Goal: Information Seeking & Learning: Learn about a topic

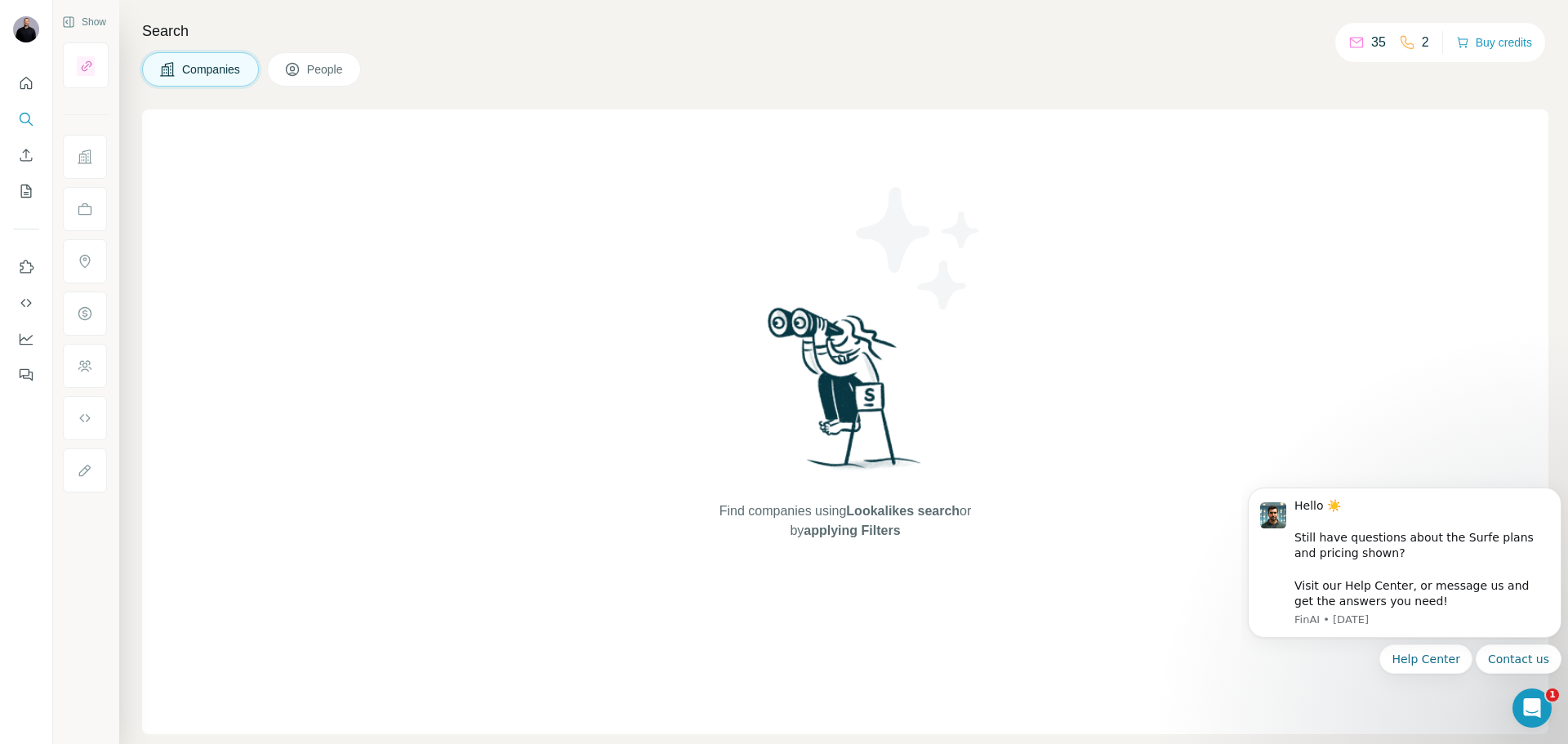
click at [219, 81] on button "Companies" at bounding box center [200, 69] width 117 height 34
click at [19, 117] on icon "Search" at bounding box center [26, 119] width 17 height 17
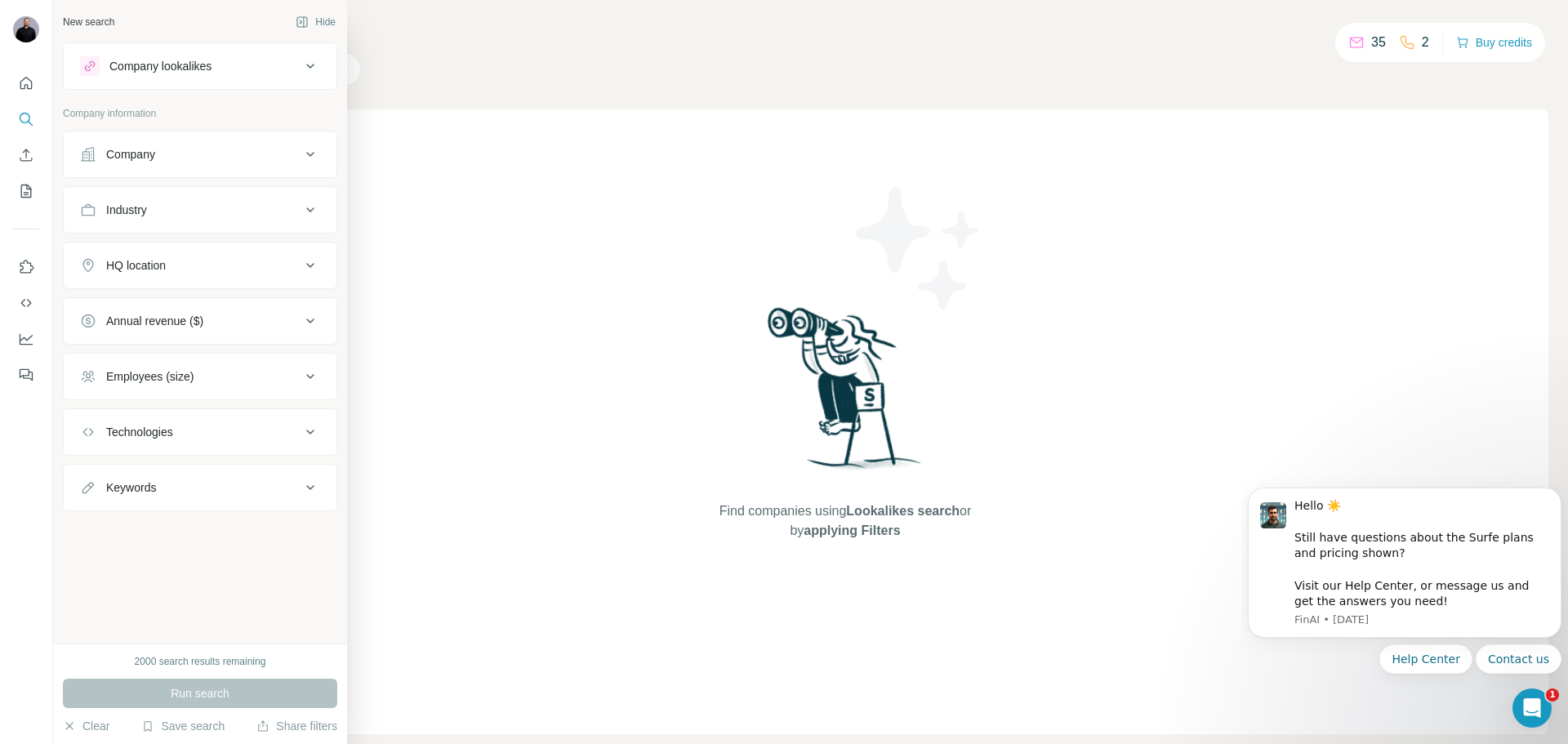
click at [142, 149] on div "Company" at bounding box center [130, 154] width 49 height 17
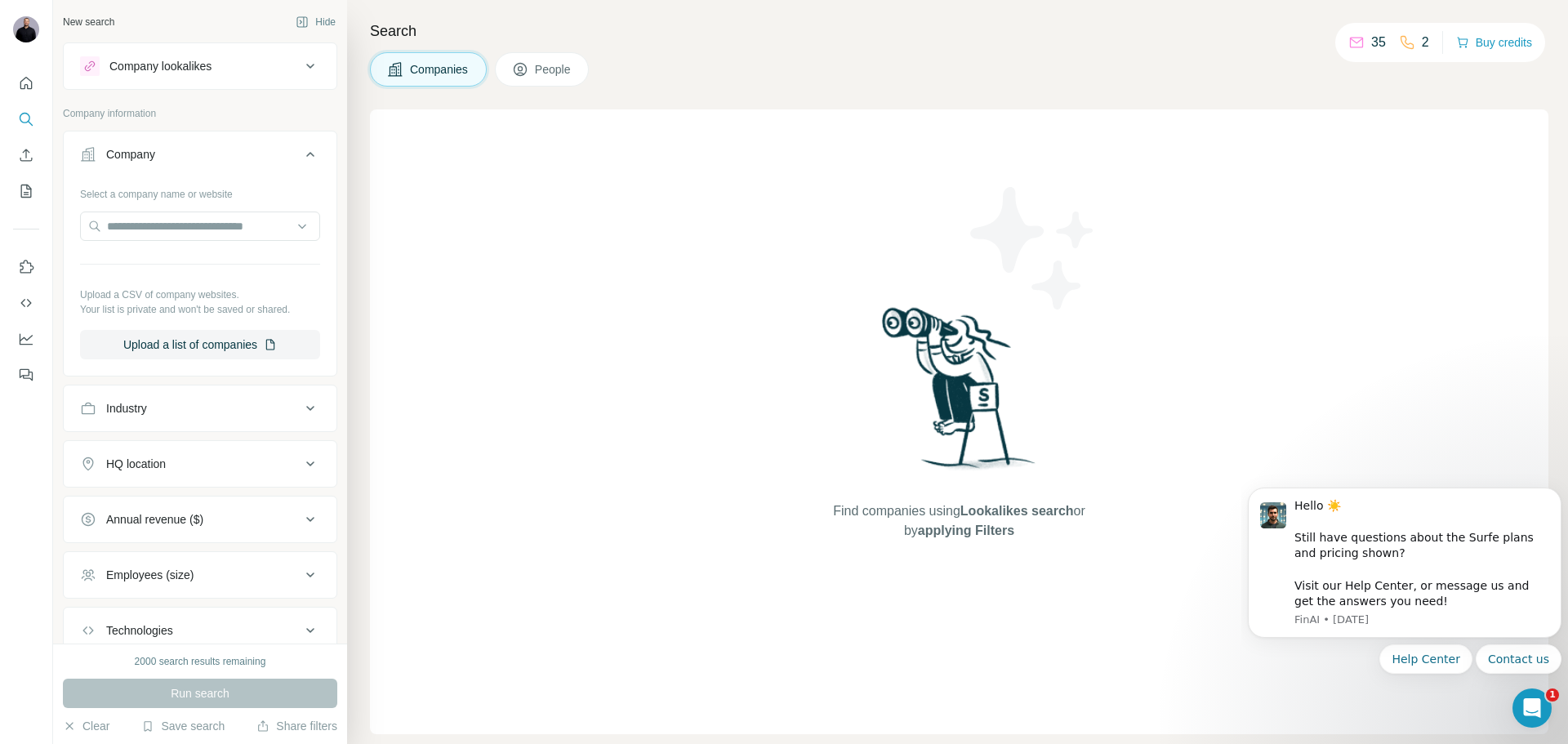
click at [127, 412] on div "Industry" at bounding box center [126, 408] width 41 height 17
click at [153, 442] on input at bounding box center [191, 449] width 202 height 18
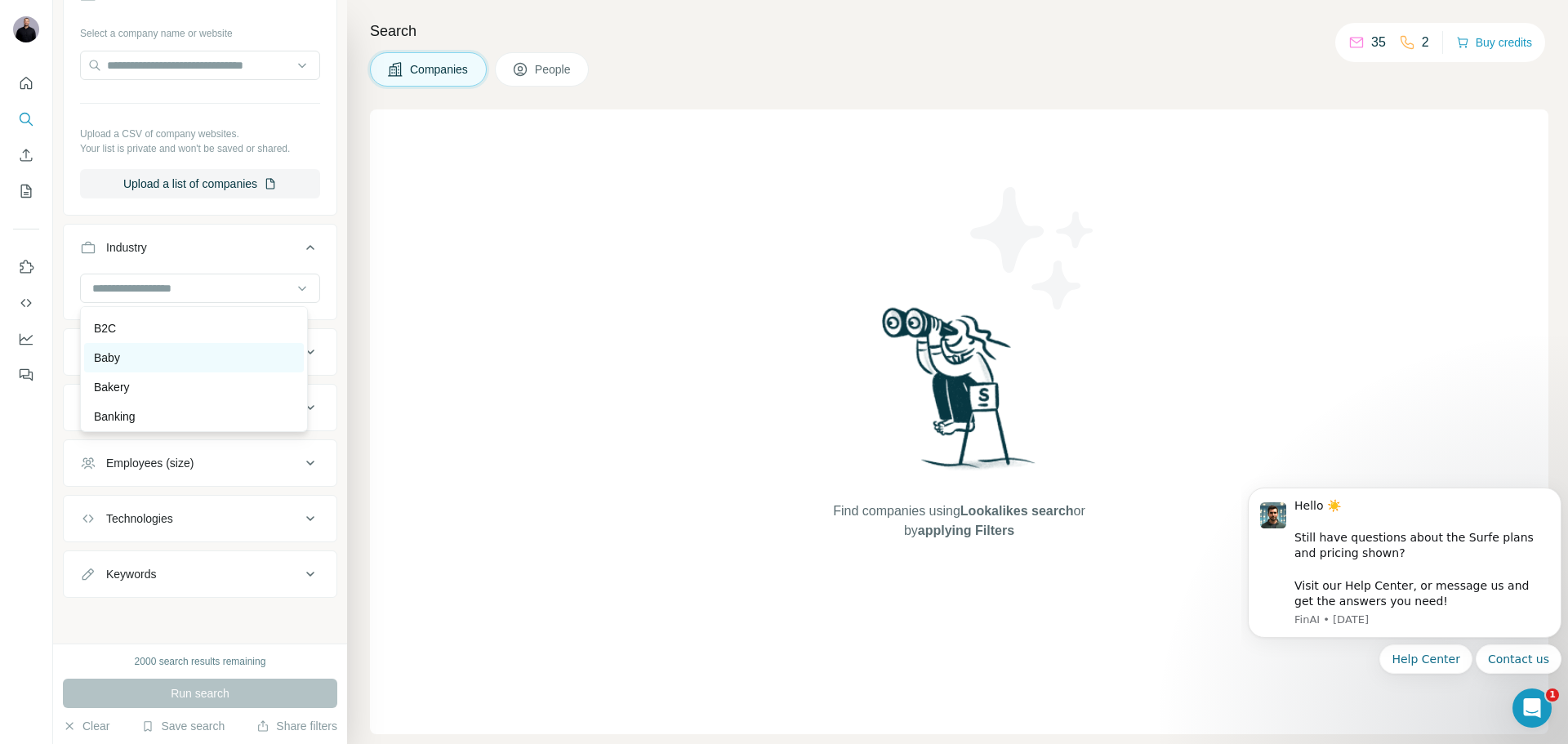
scroll to position [1227, 0]
click at [198, 574] on div "Keywords" at bounding box center [190, 574] width 221 height 17
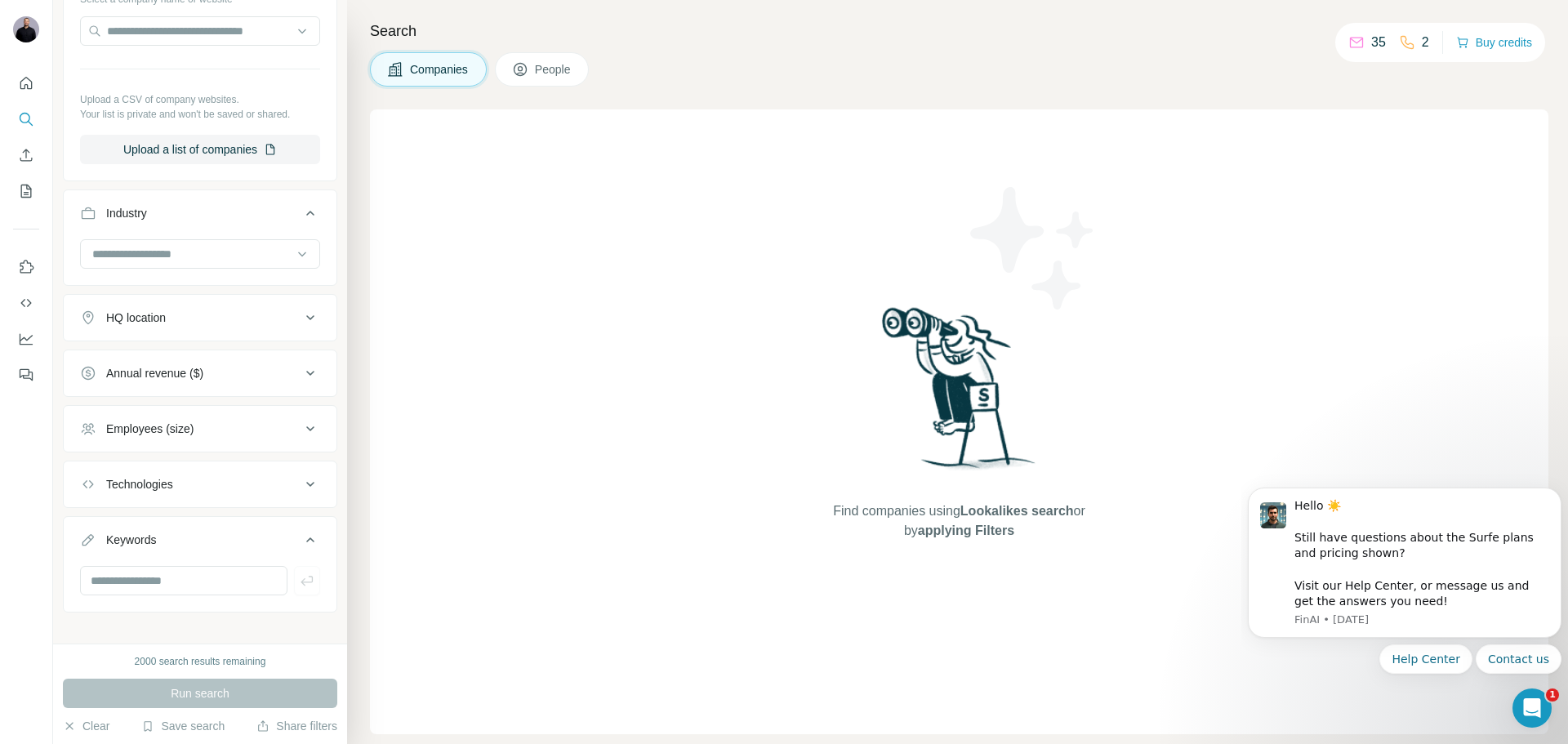
scroll to position [210, 0]
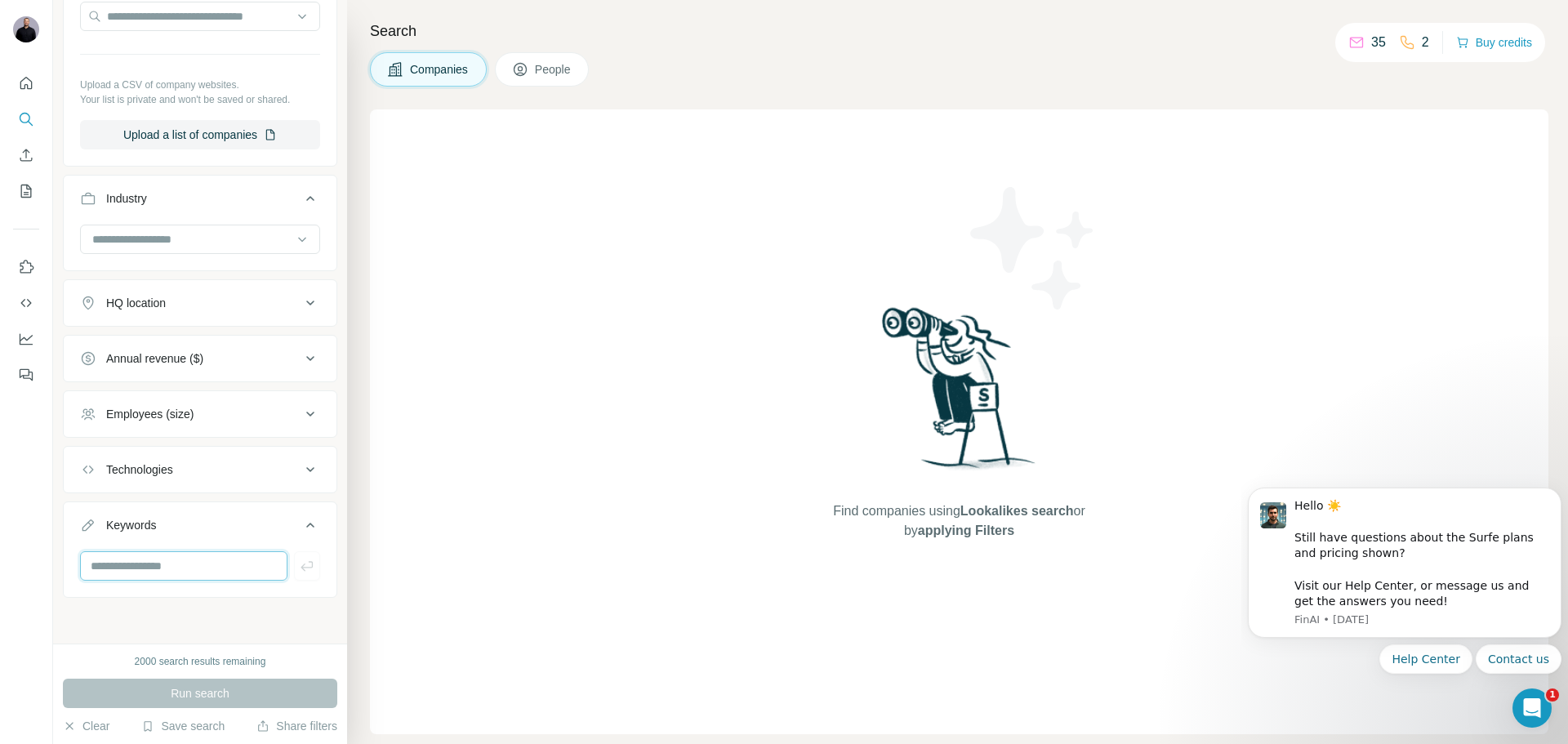
click at [166, 568] on input "text" at bounding box center [183, 566] width 208 height 30
click at [146, 298] on div "HQ location" at bounding box center [136, 303] width 60 height 17
click at [169, 331] on input "text" at bounding box center [200, 344] width 240 height 30
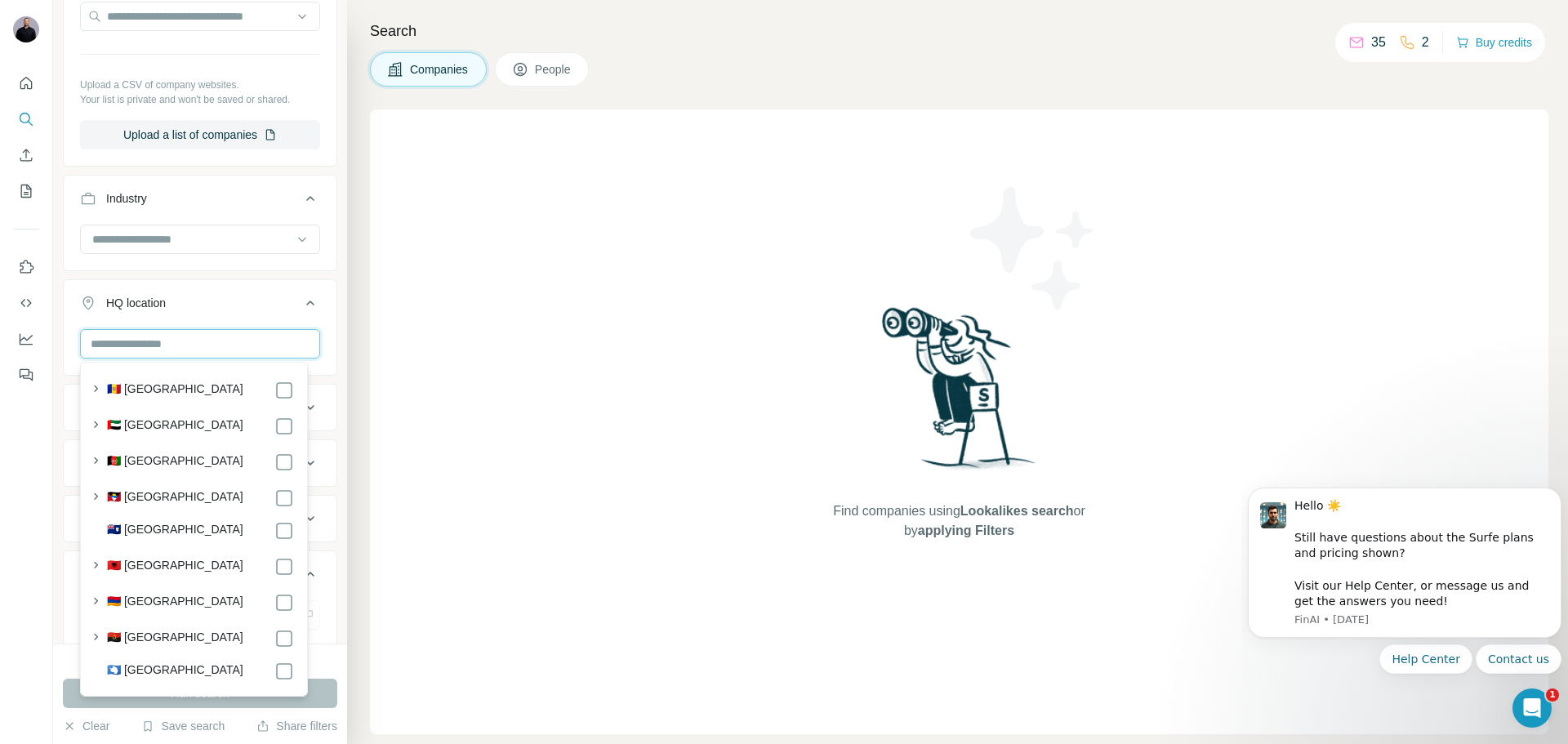
click at [167, 344] on input "text" at bounding box center [200, 344] width 240 height 30
type input "**"
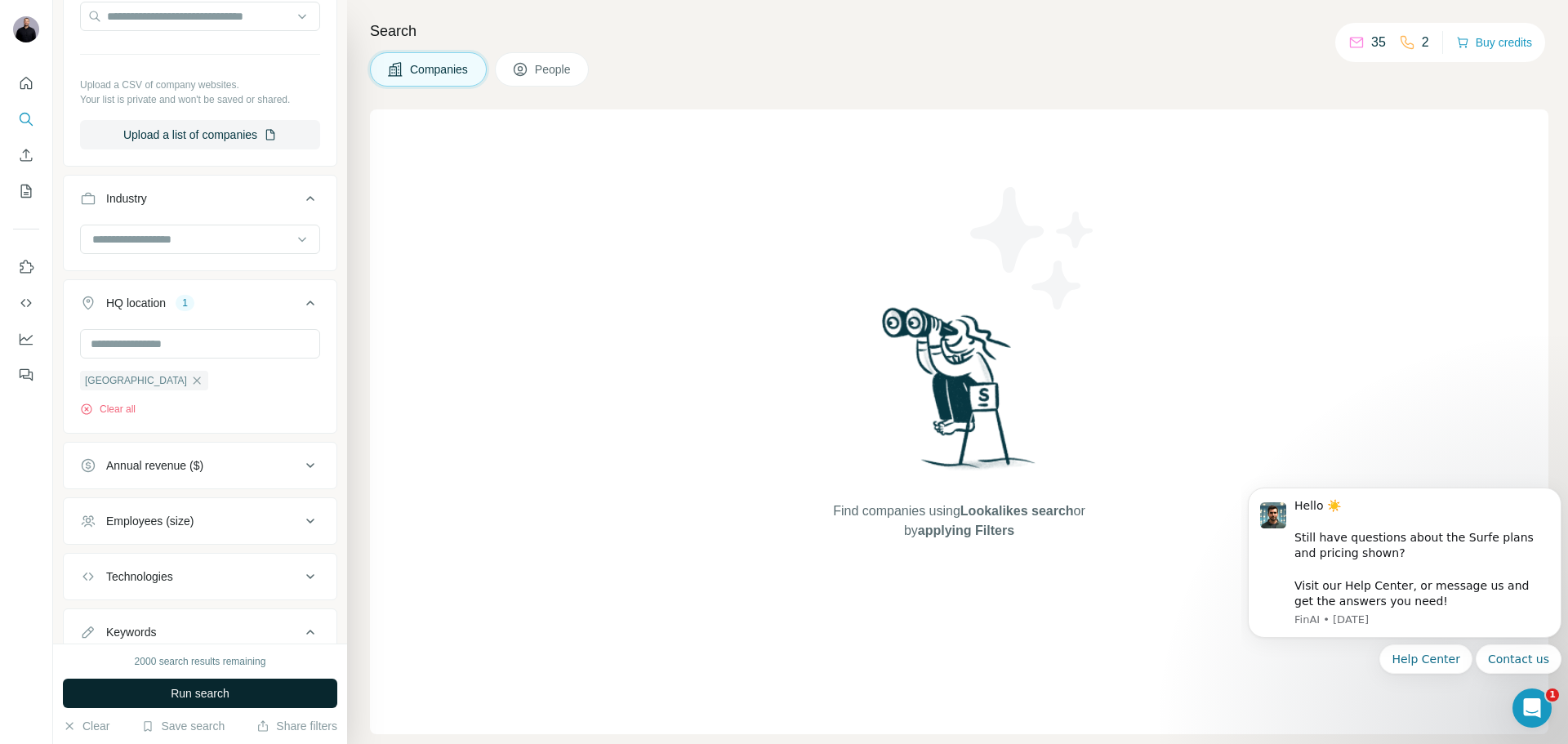
click at [328, 694] on button "Run search" at bounding box center [200, 694] width 275 height 30
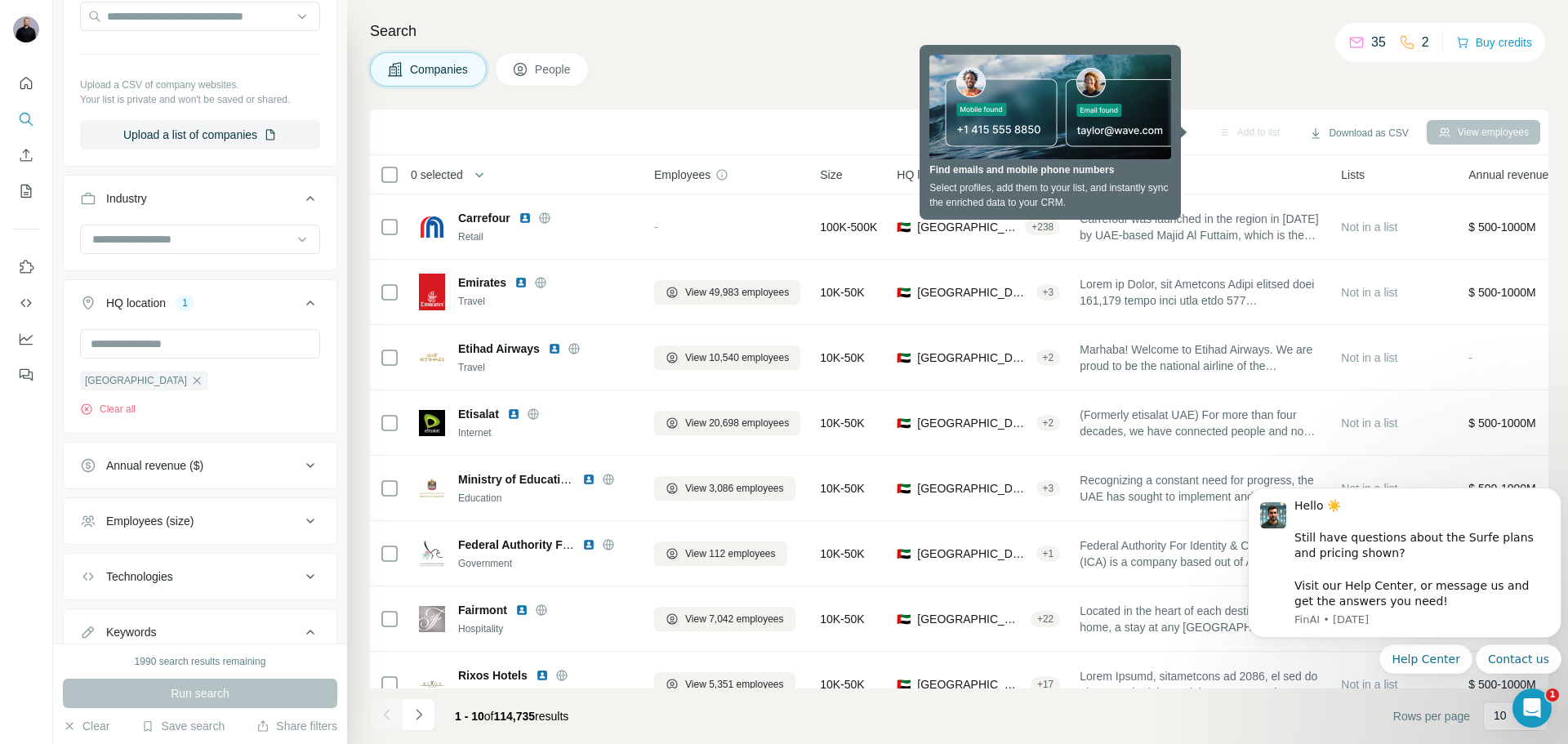
click at [155, 517] on div "Employees (size)" at bounding box center [150, 521] width 87 height 17
click at [90, 613] on icon at bounding box center [90, 618] width 20 height 20
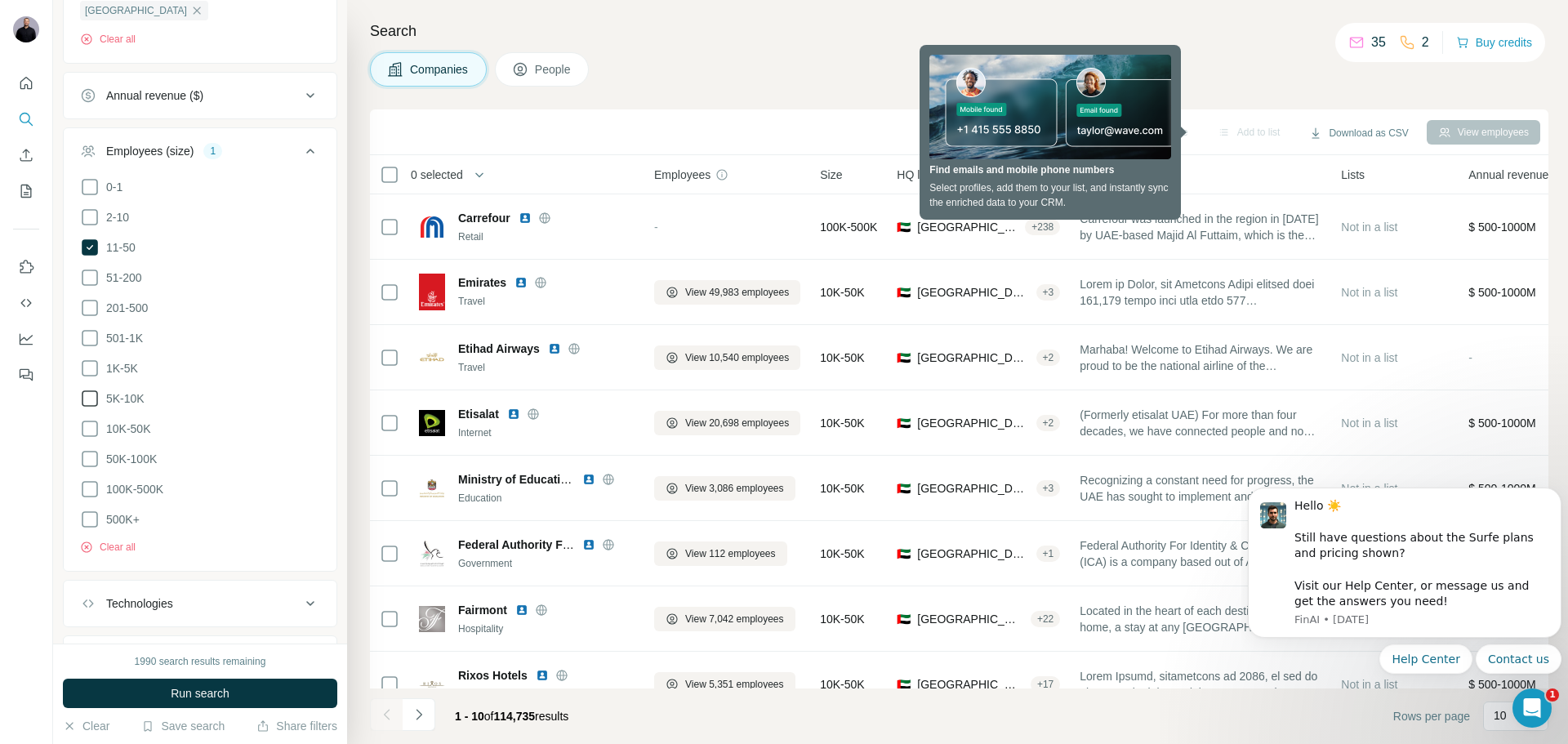
scroll to position [592, 0]
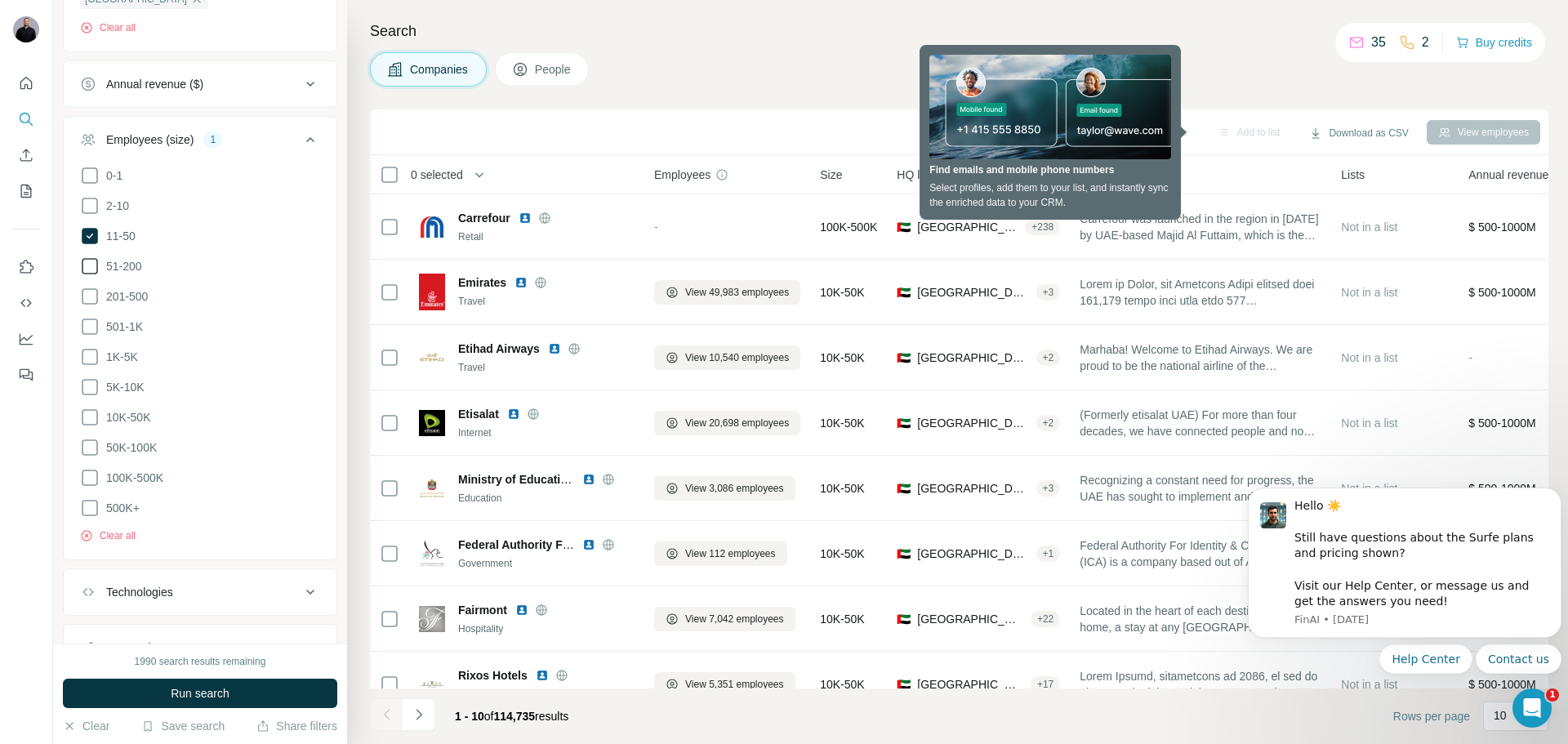
click at [84, 265] on icon at bounding box center [90, 266] width 20 height 20
click at [237, 703] on button "Run search" at bounding box center [200, 694] width 275 height 30
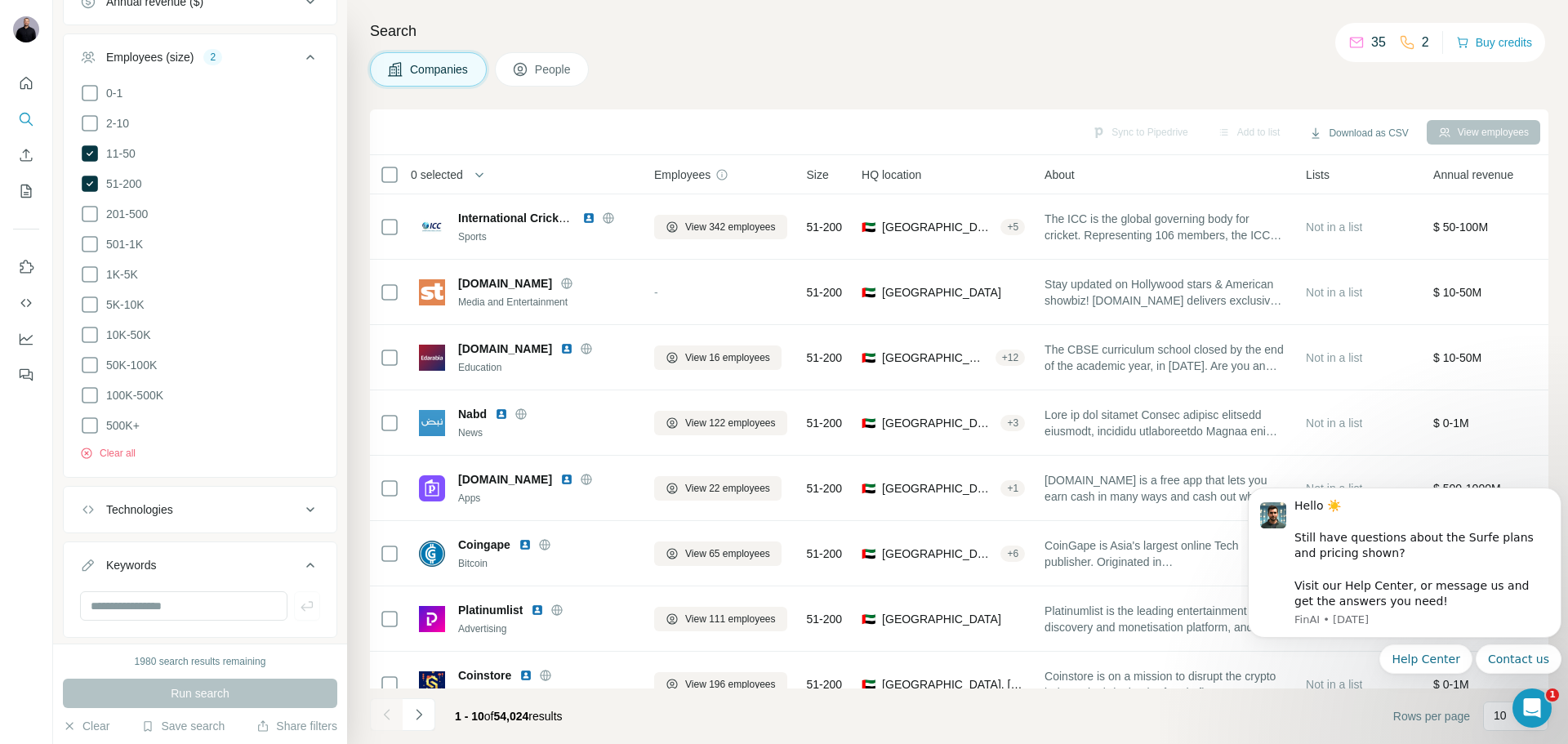
scroll to position [705, 0]
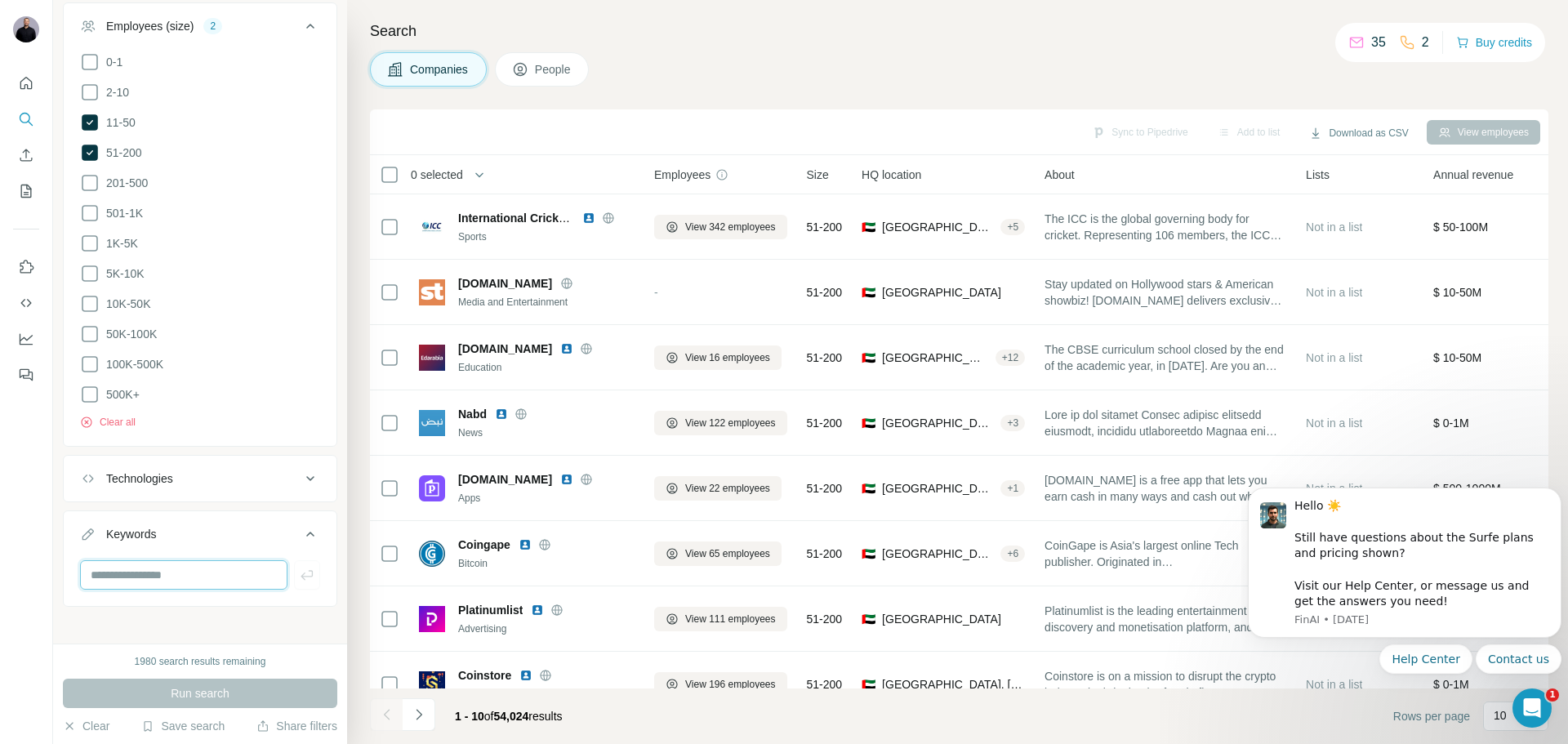
click at [117, 560] on input "text" at bounding box center [183, 575] width 208 height 30
type input "***"
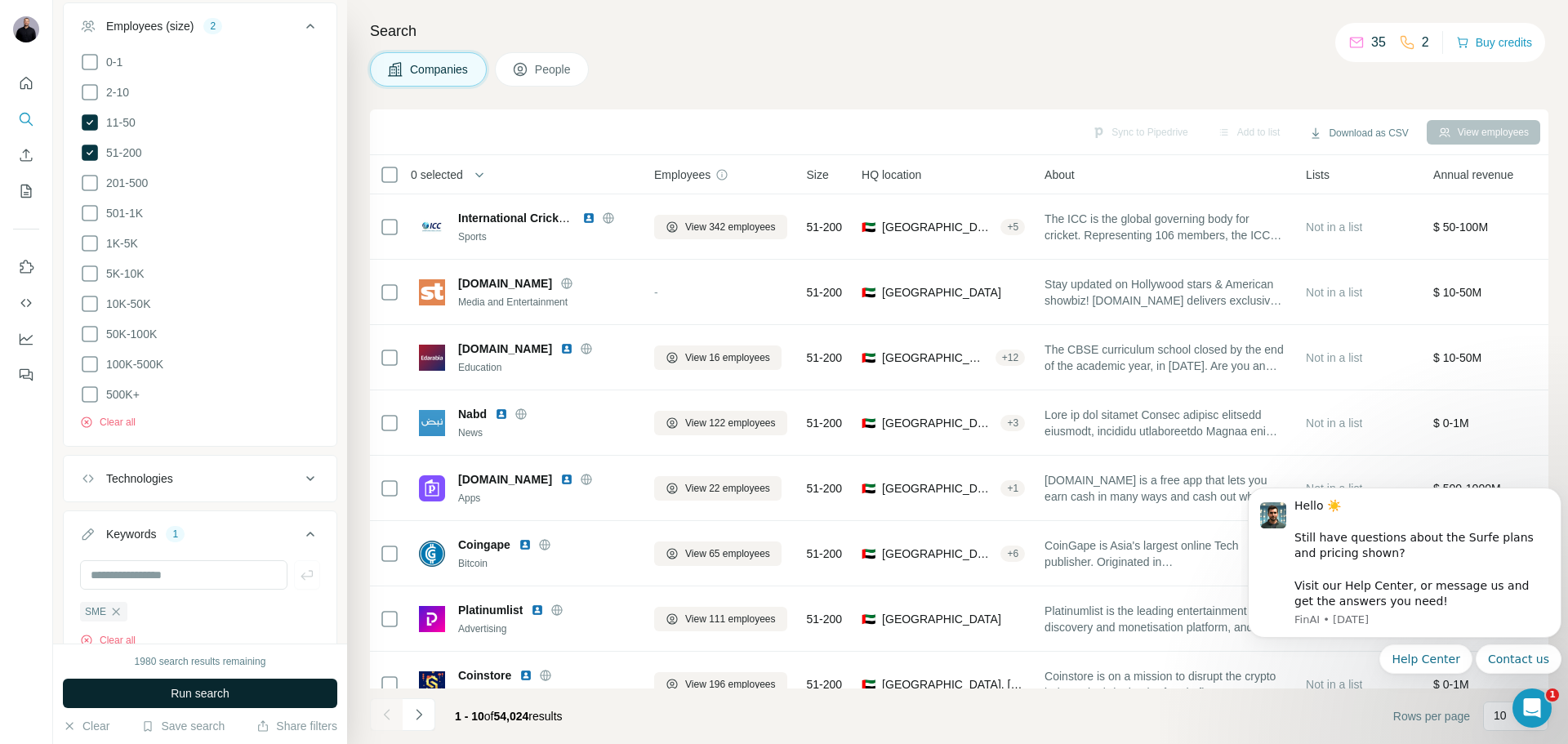
click at [226, 686] on span "Run search" at bounding box center [200, 694] width 59 height 17
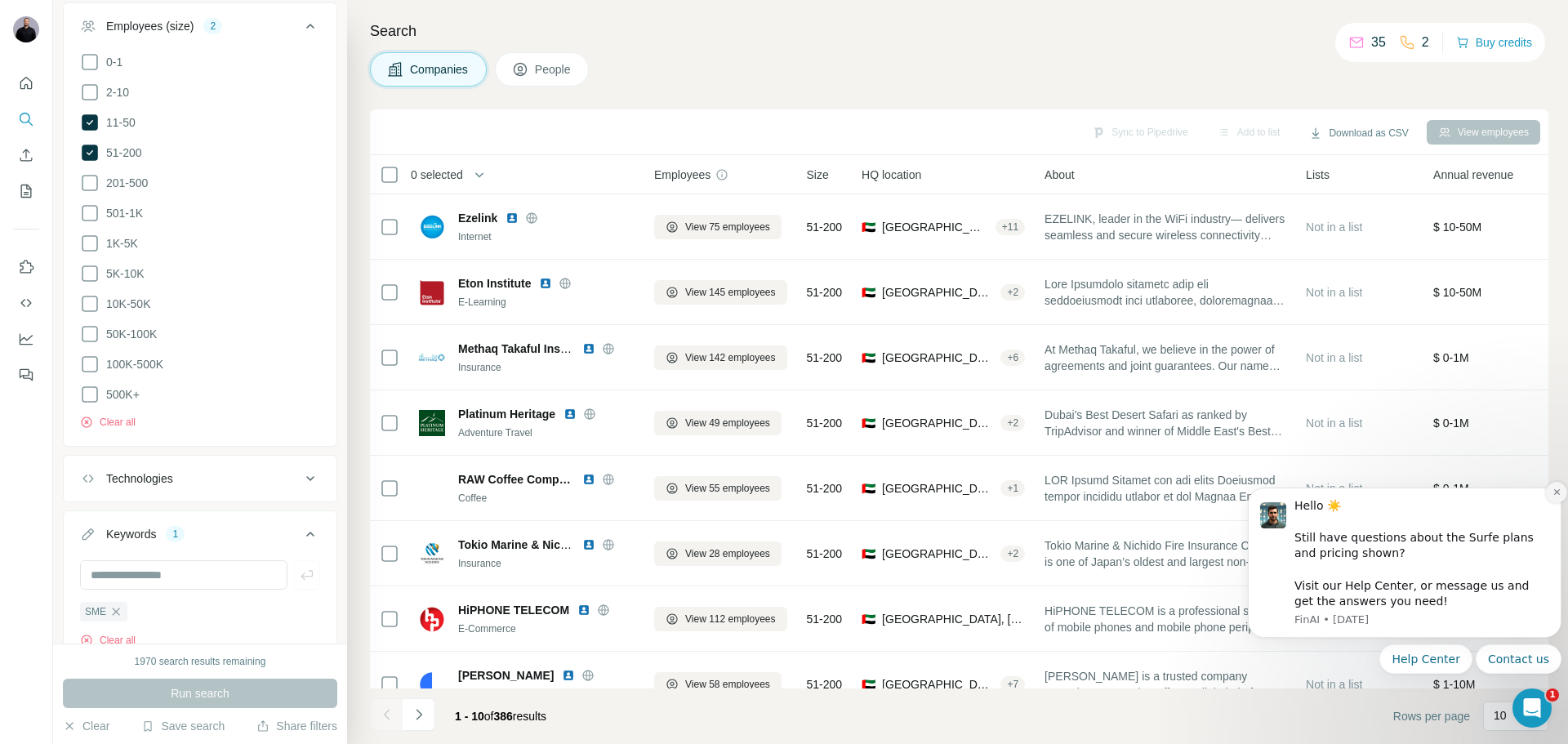
click at [1558, 492] on icon "Dismiss notification" at bounding box center [1556, 492] width 6 height 6
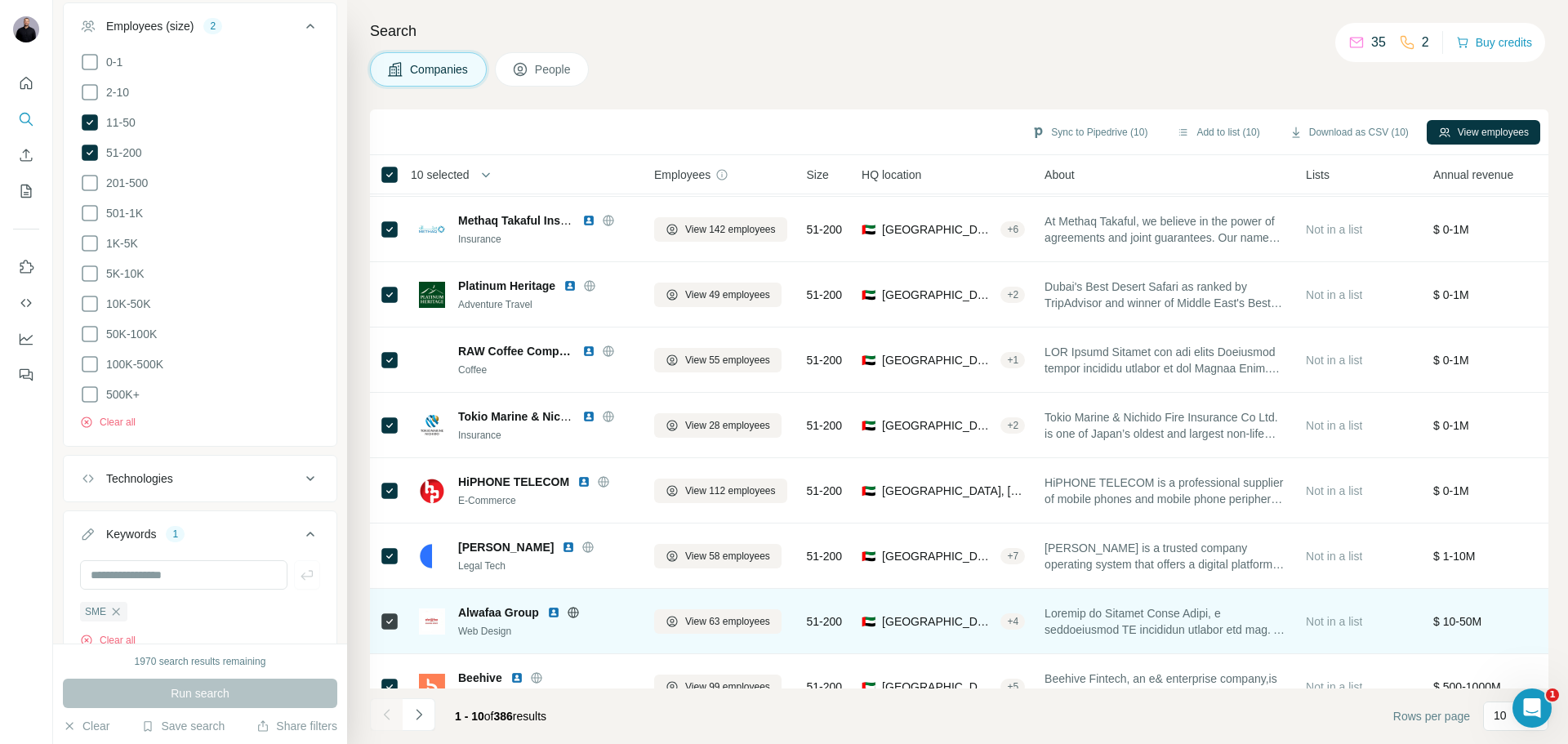
scroll to position [167, 0]
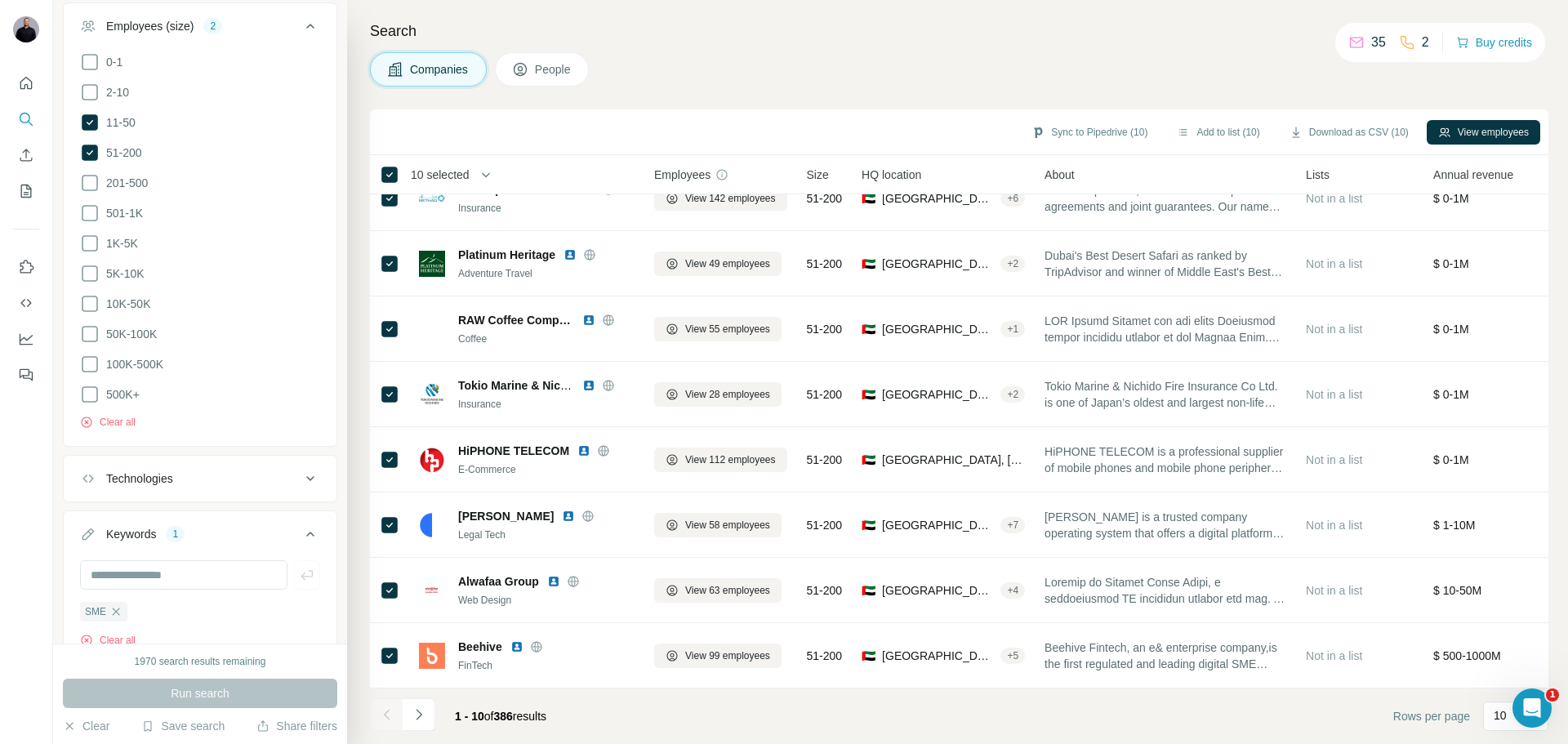
click at [424, 717] on icon "Navigate to next page" at bounding box center [418, 714] width 17 height 17
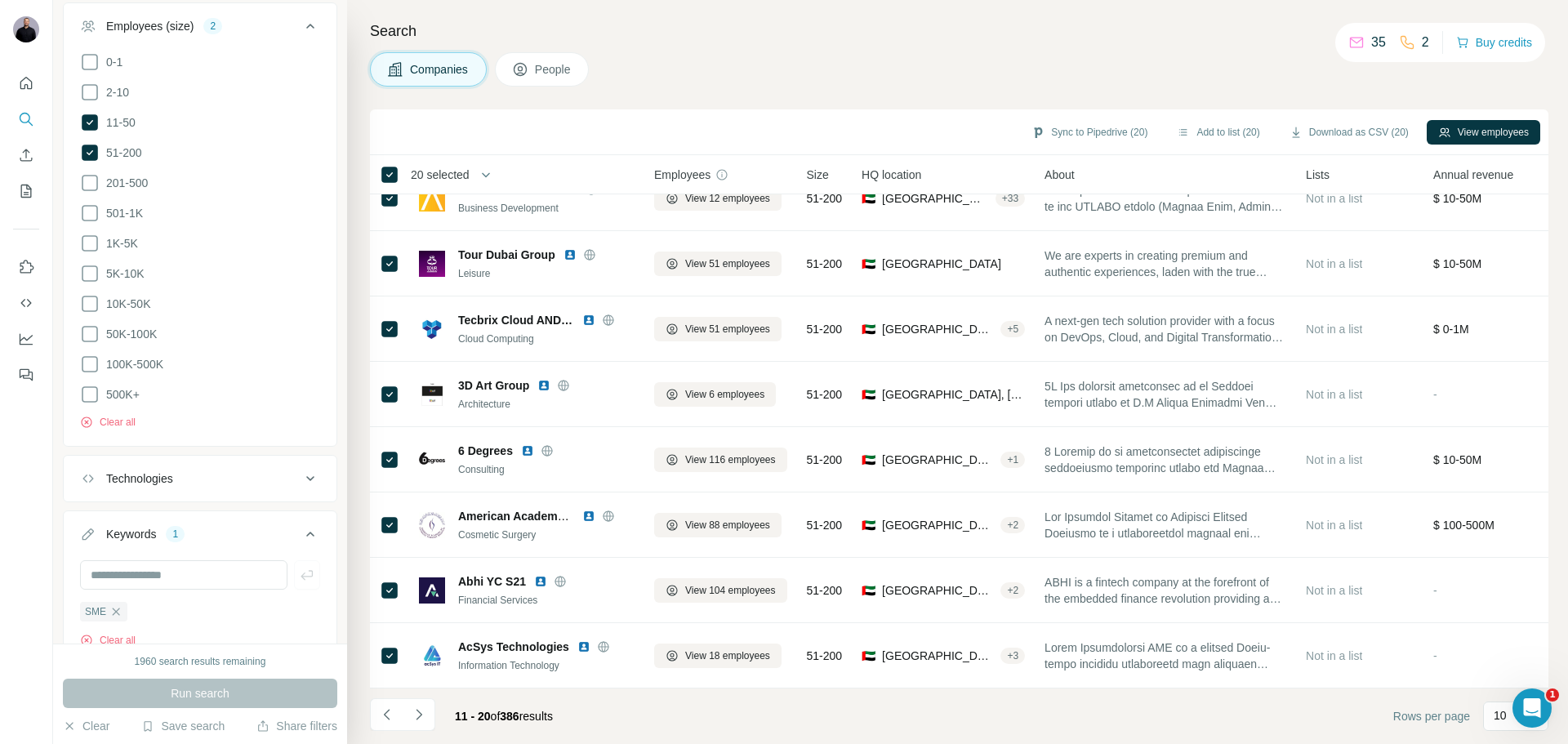
scroll to position [764, 0]
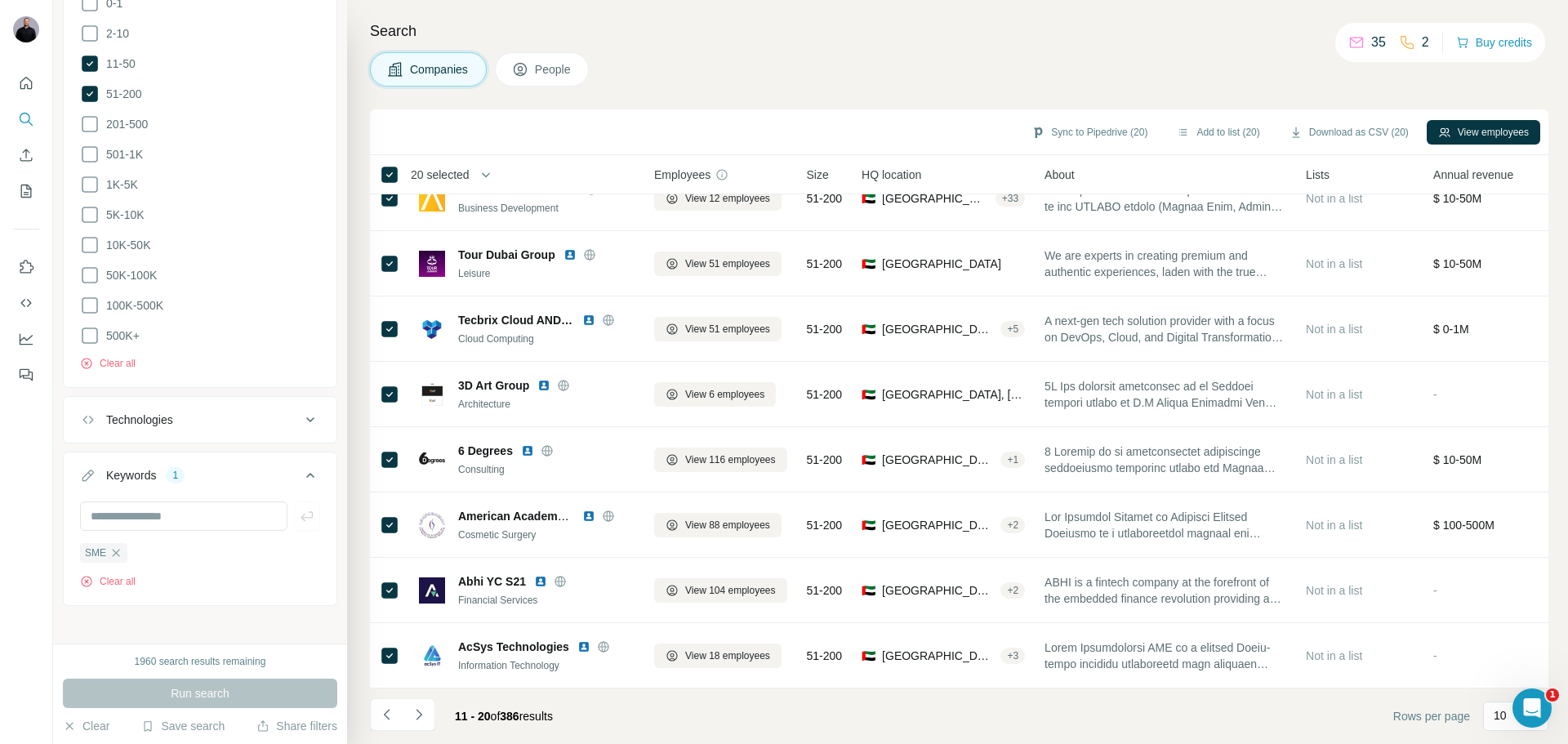
drag, startPoint x: 424, startPoint y: 715, endPoint x: 410, endPoint y: 721, distance: 15.2
click at [424, 714] on icon "Navigate to next page" at bounding box center [418, 714] width 17 height 17
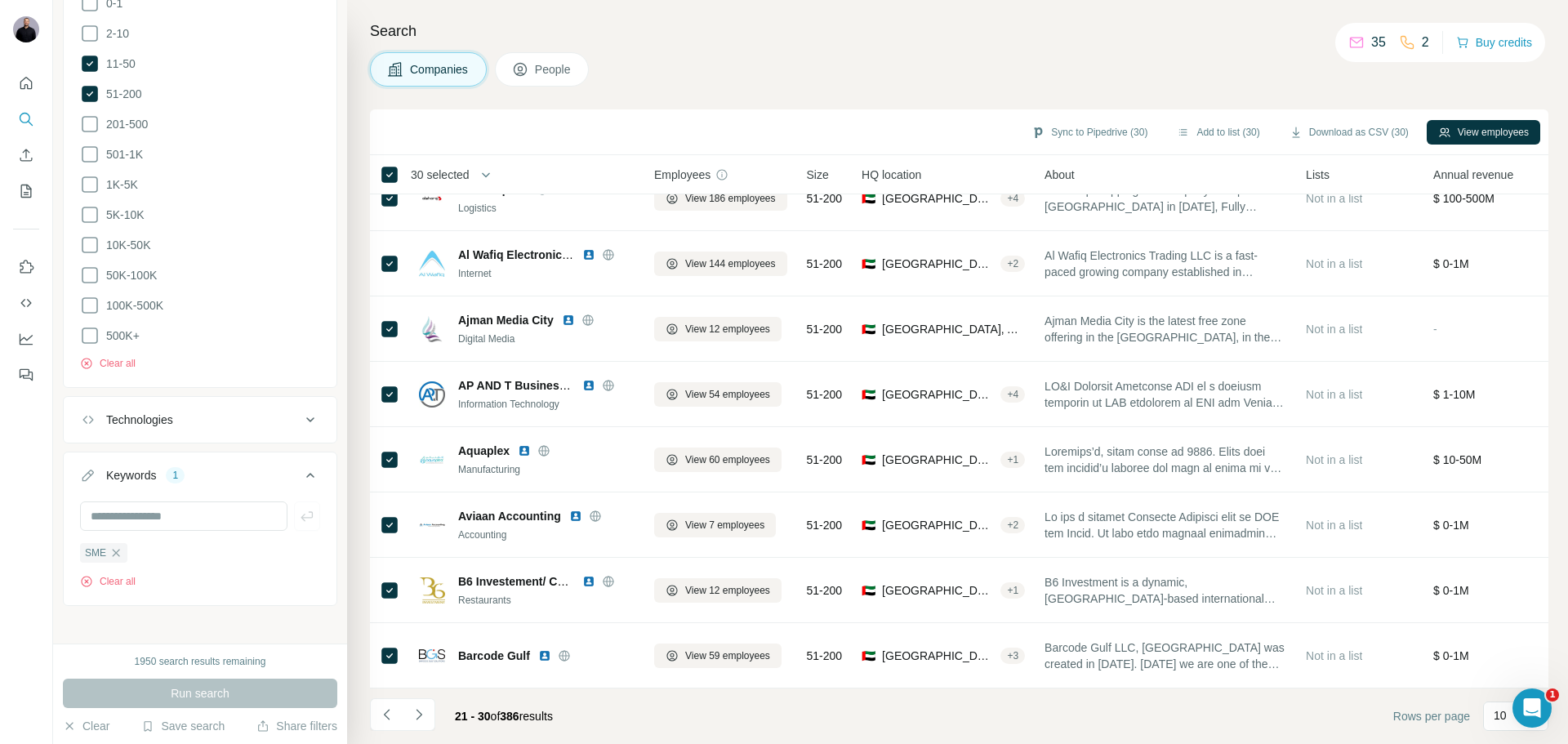
click at [421, 714] on icon "Navigate to next page" at bounding box center [418, 714] width 17 height 17
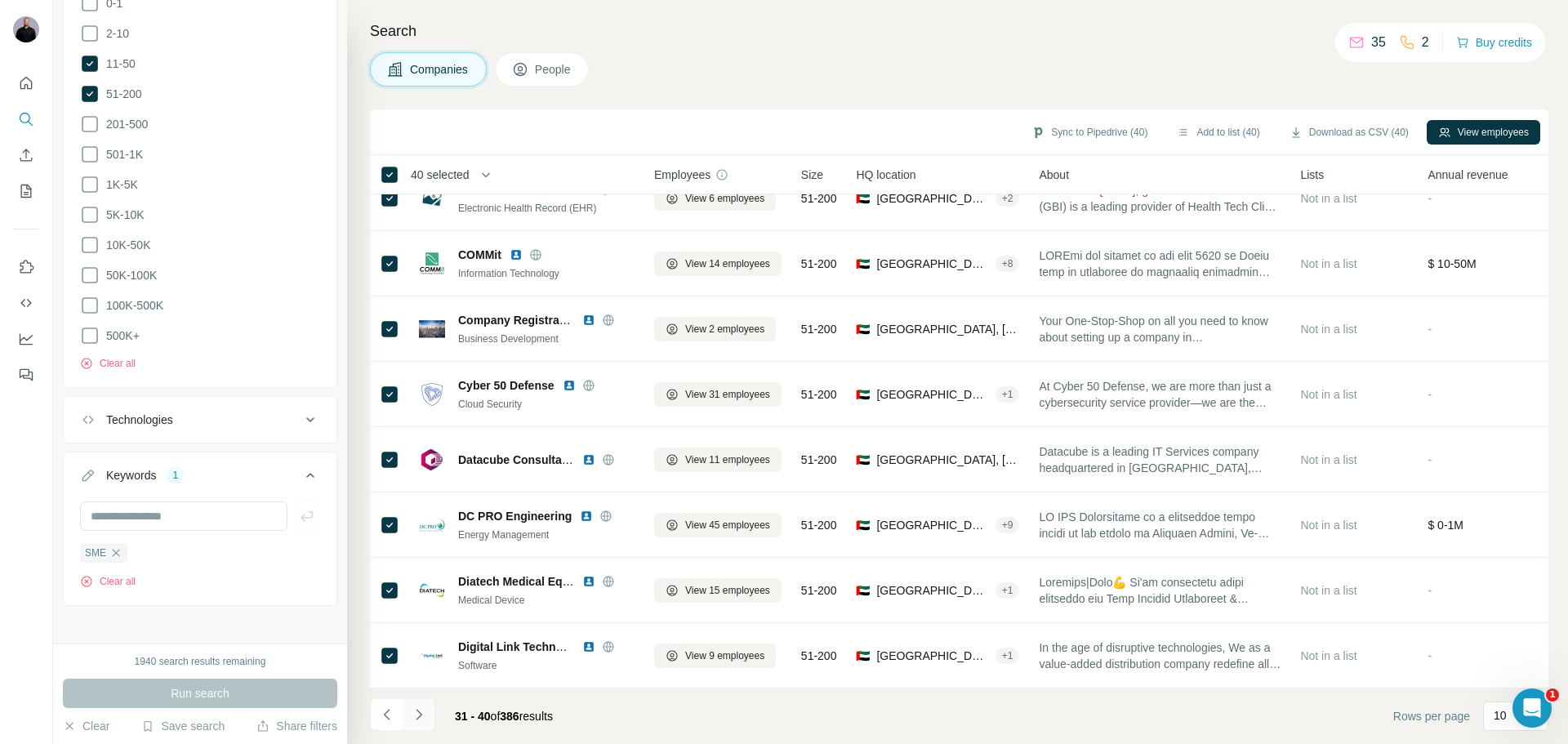
click at [417, 712] on icon "Navigate to next page" at bounding box center [418, 714] width 17 height 17
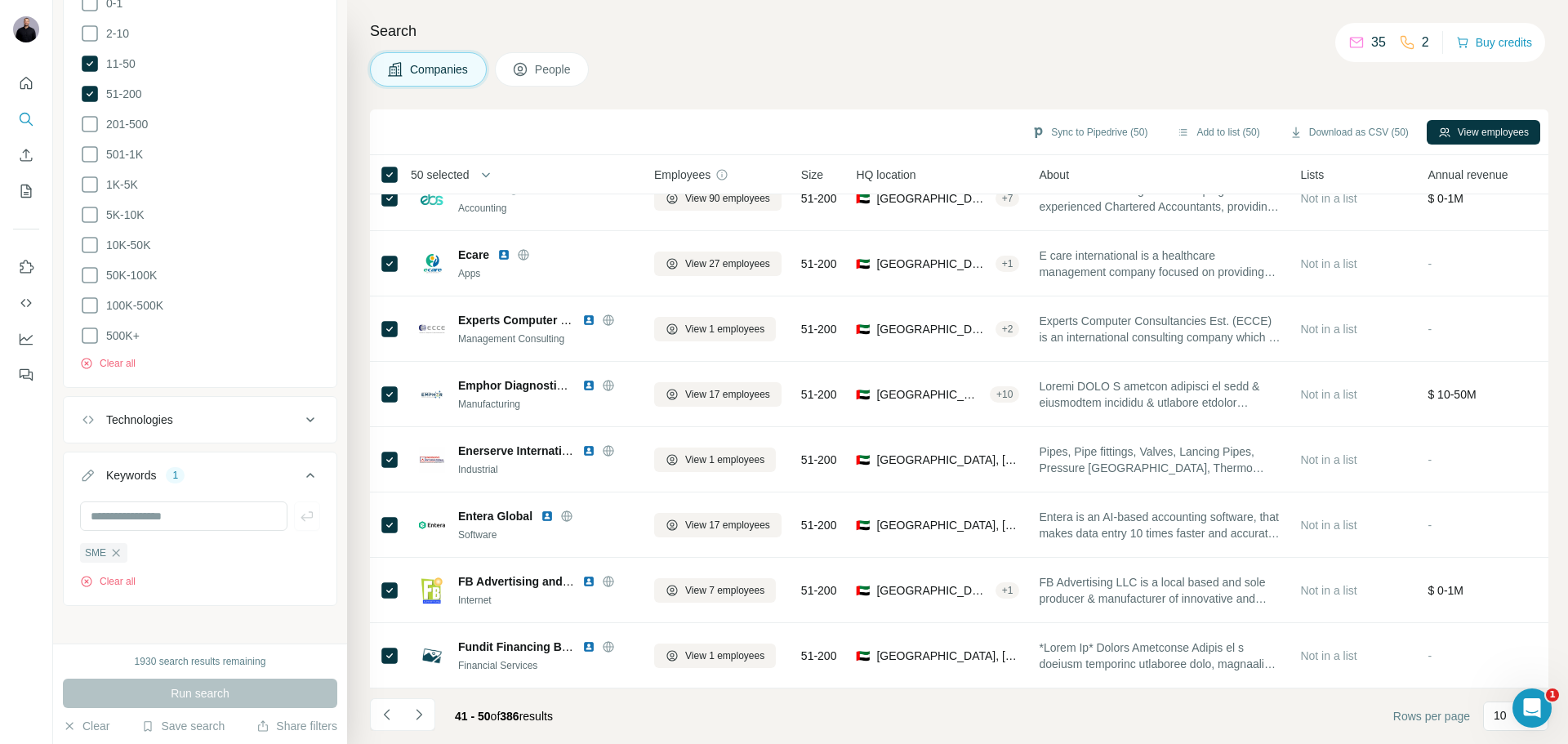
drag, startPoint x: 465, startPoint y: 208, endPoint x: 415, endPoint y: 715, distance: 509.5
click at [416, 708] on icon "Navigate to next page" at bounding box center [418, 714] width 17 height 17
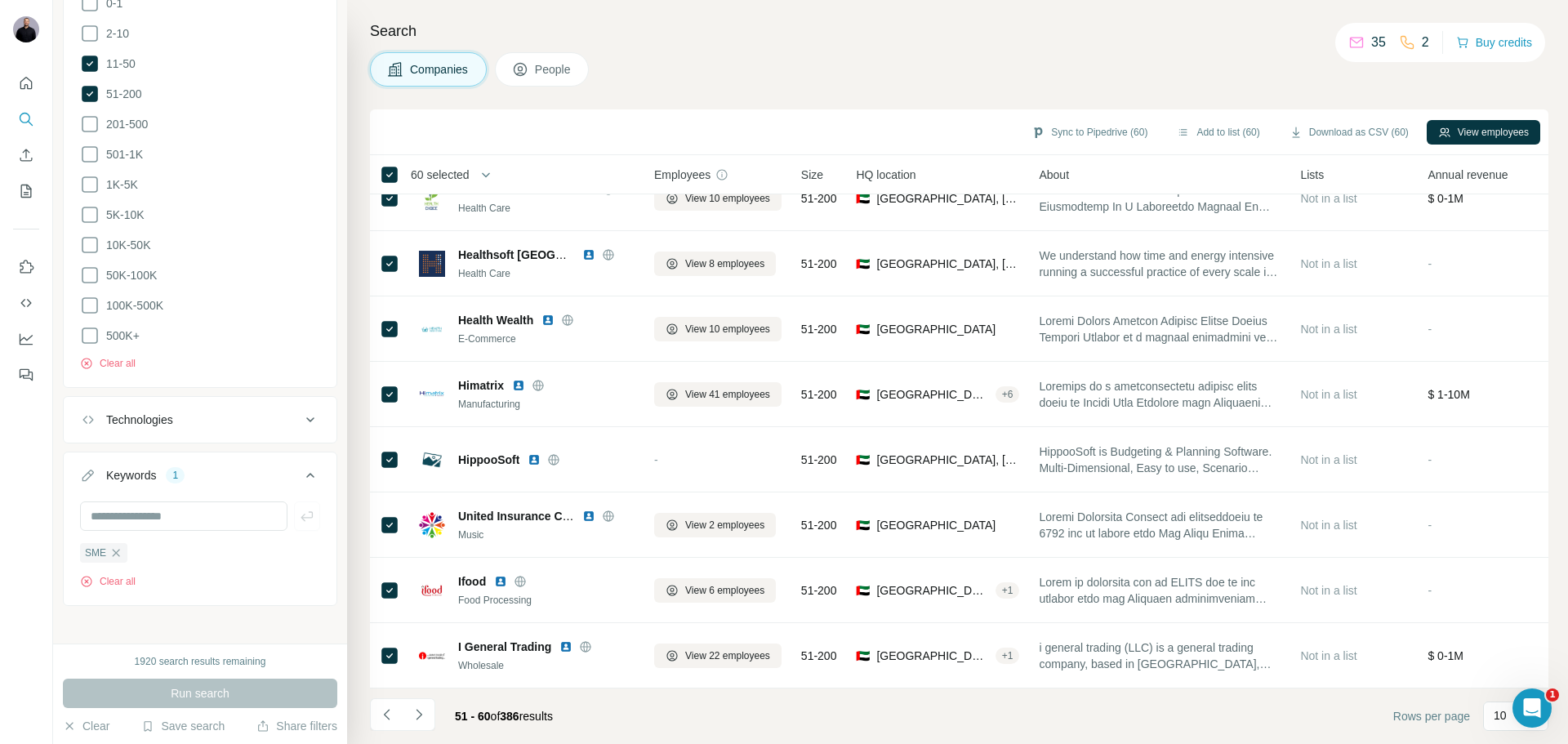
click at [416, 717] on icon "Navigate to next page" at bounding box center [418, 714] width 17 height 17
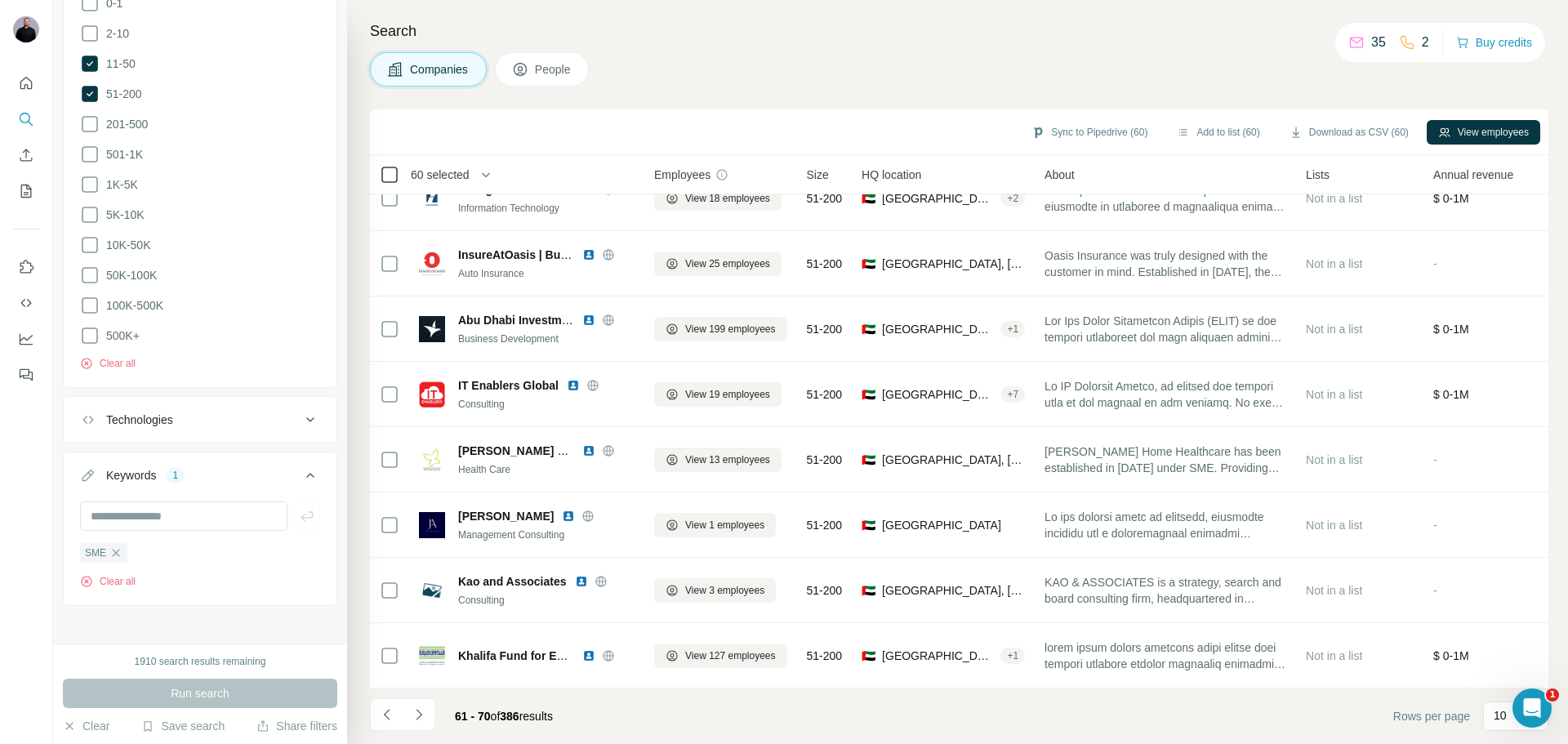
click at [392, 182] on div at bounding box center [390, 175] width 20 height 20
click at [421, 711] on icon "Navigate to next page" at bounding box center [418, 714] width 17 height 17
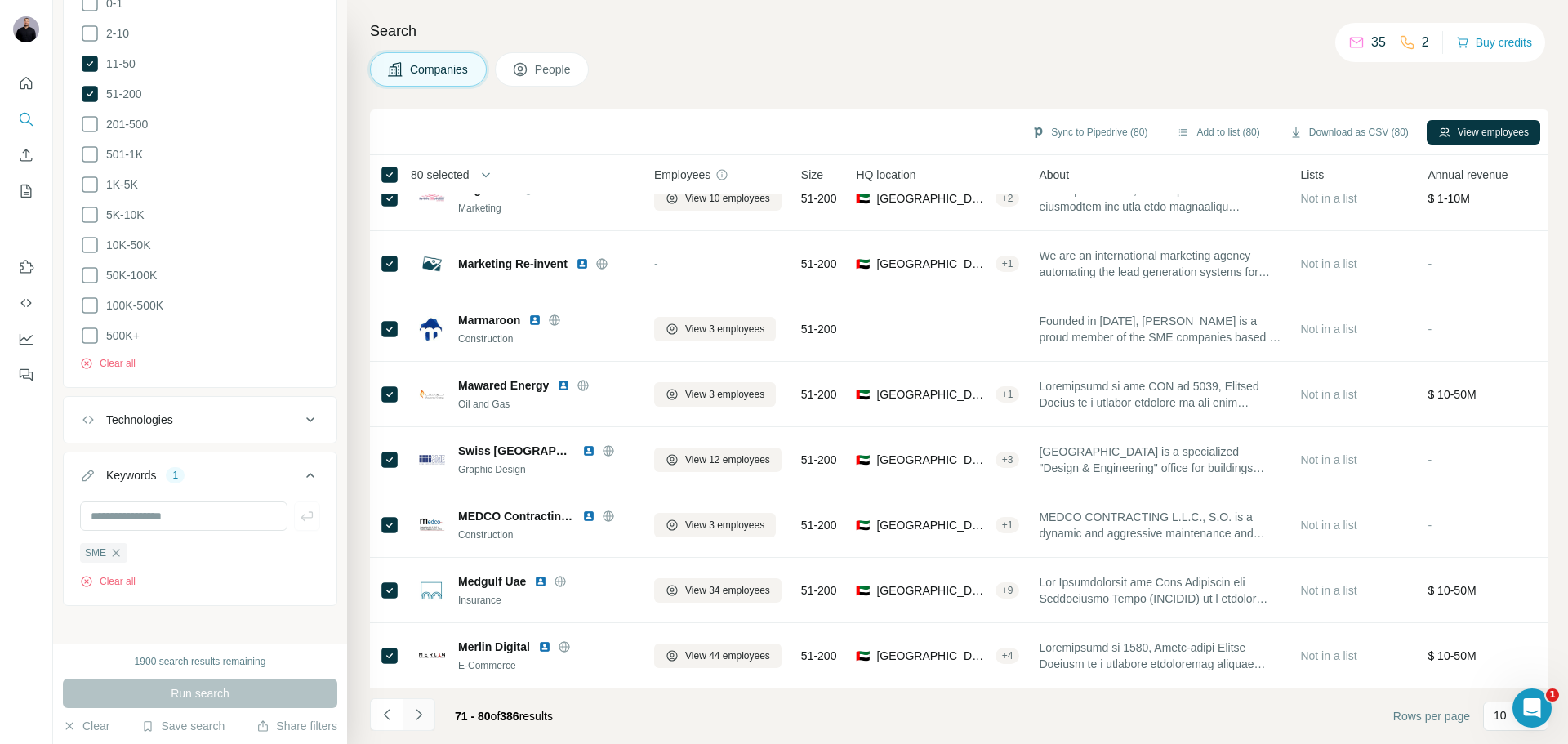
click at [420, 709] on icon "Navigate to next page" at bounding box center [418, 714] width 17 height 17
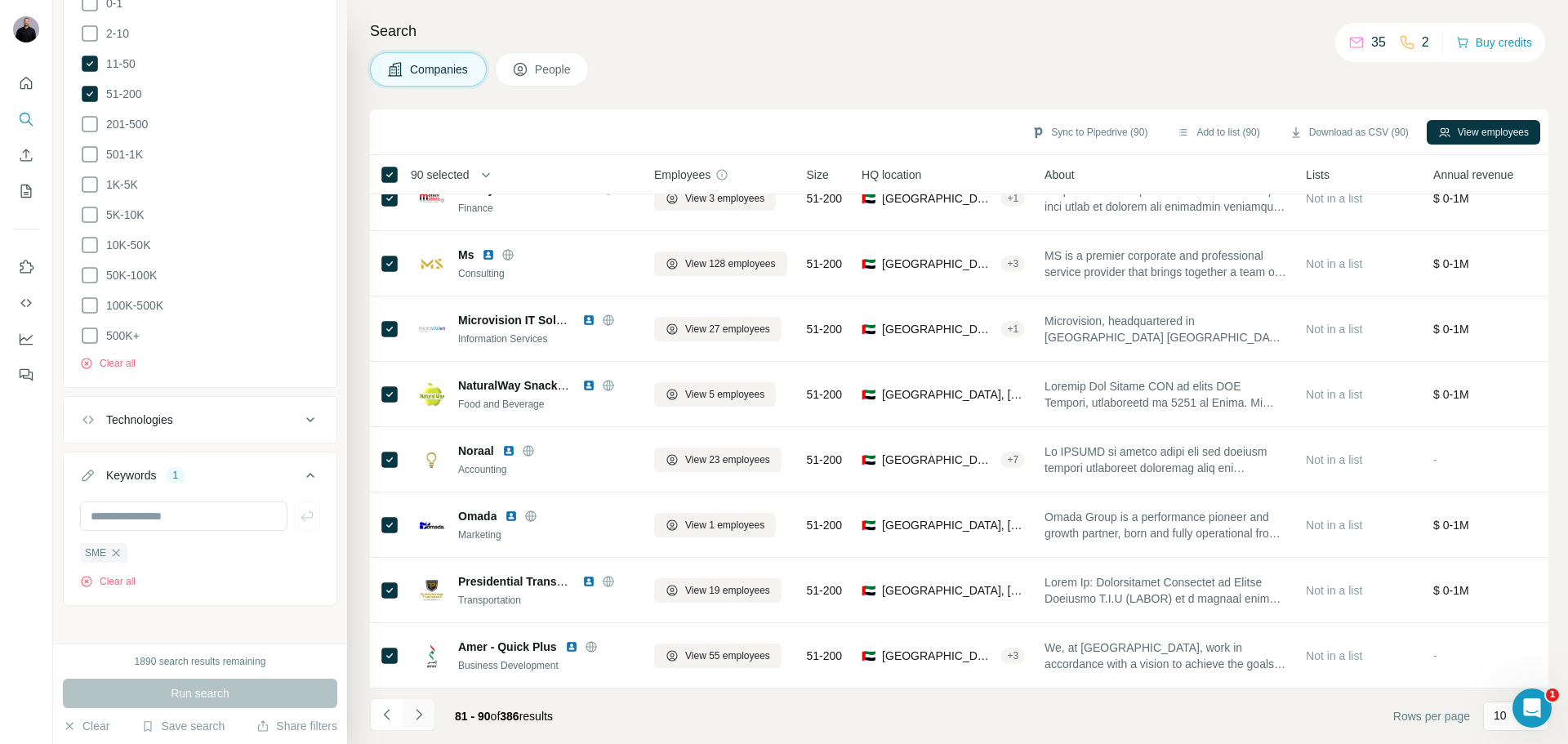
click at [421, 711] on icon "Navigate to next page" at bounding box center [418, 714] width 17 height 17
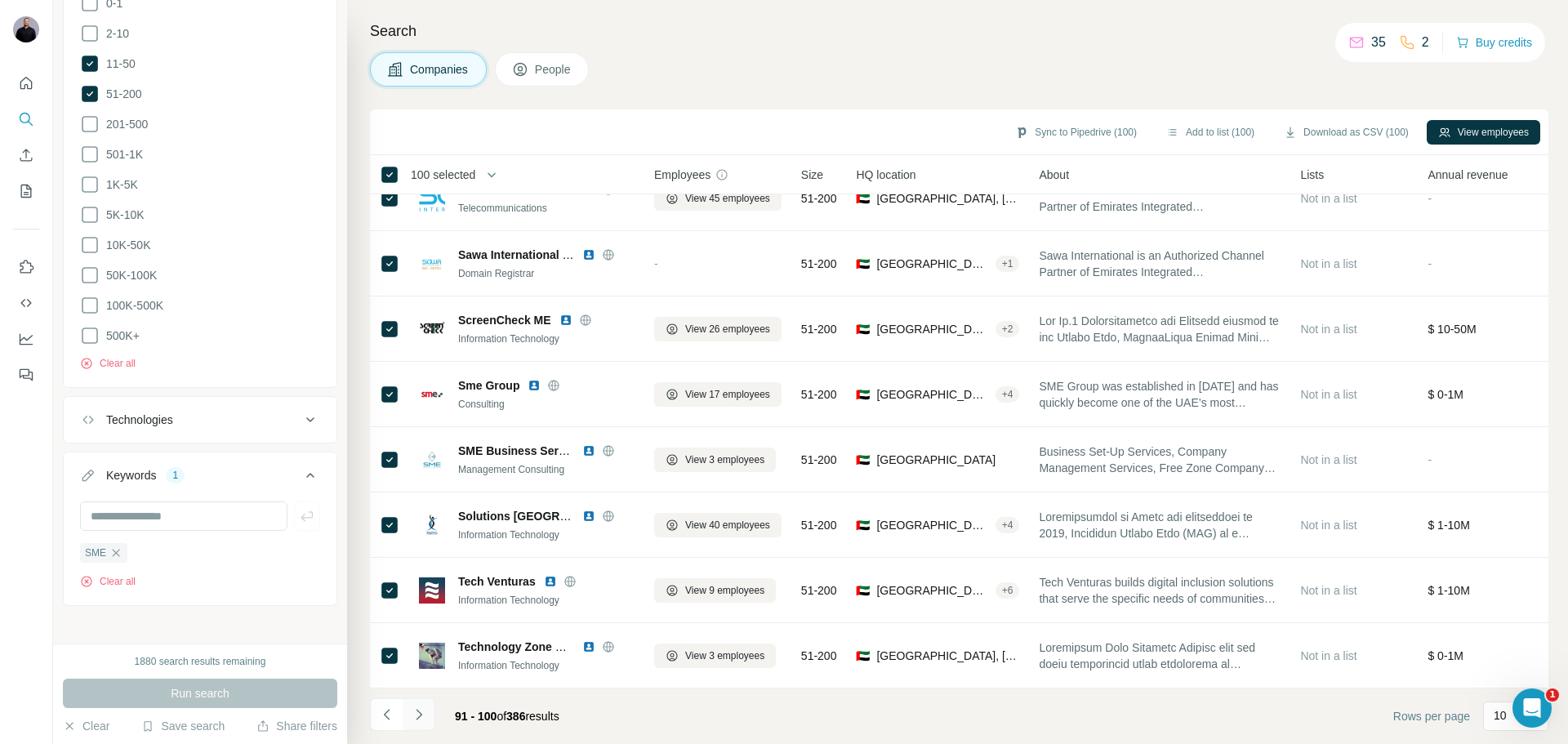
click at [417, 714] on icon "Navigate to next page" at bounding box center [418, 714] width 17 height 17
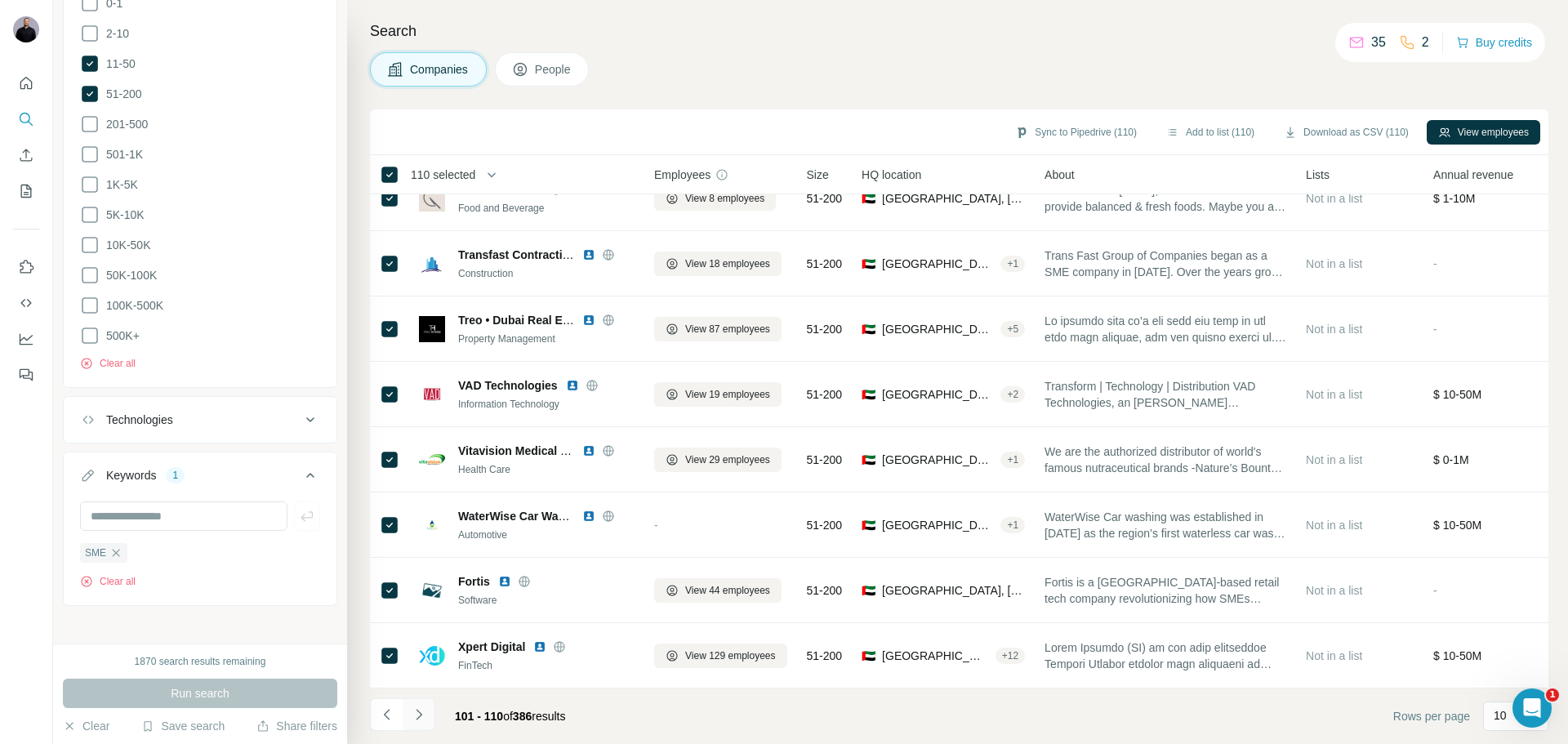
click at [418, 716] on icon "Navigate to next page" at bounding box center [418, 714] width 17 height 17
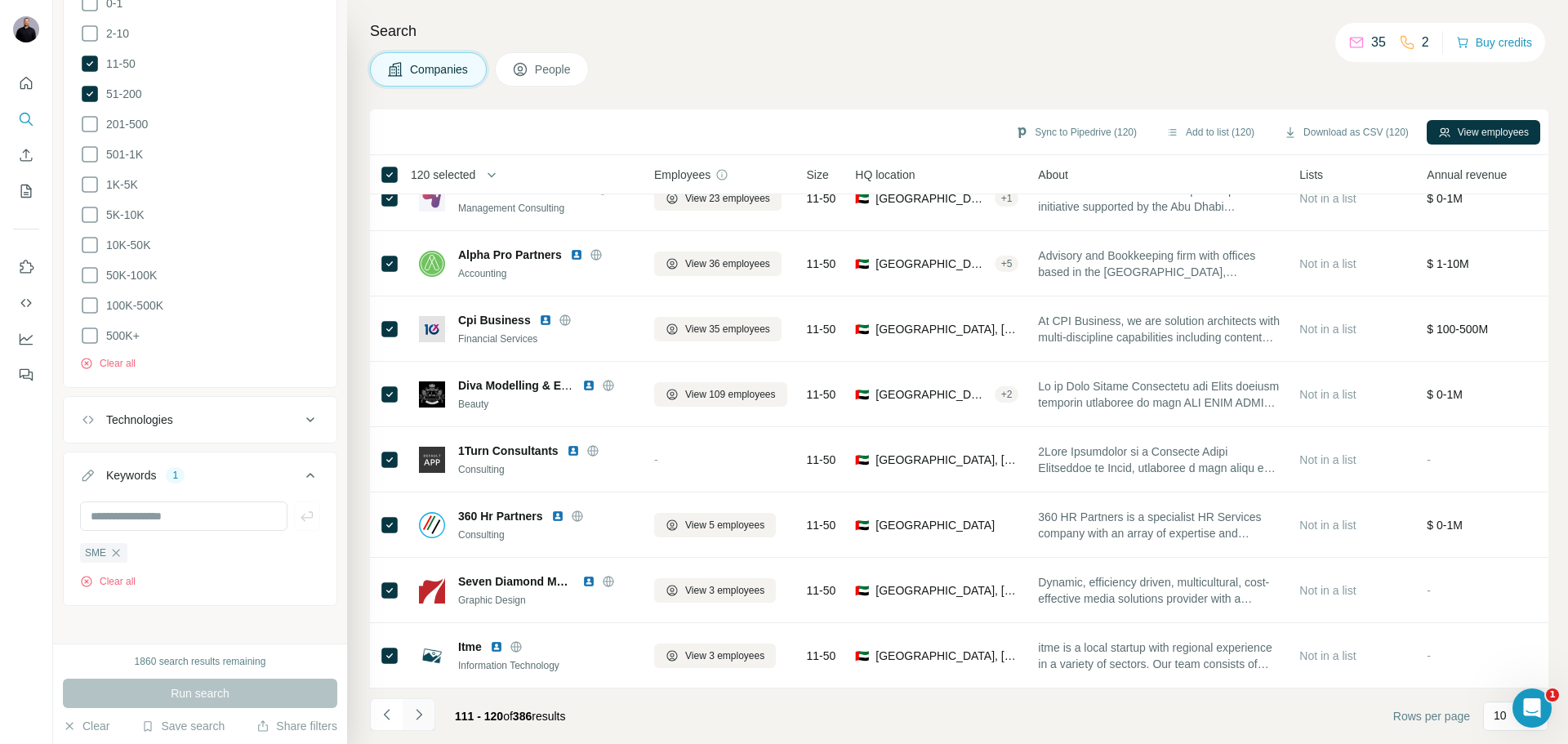
click at [423, 717] on icon "Navigate to next page" at bounding box center [418, 714] width 17 height 17
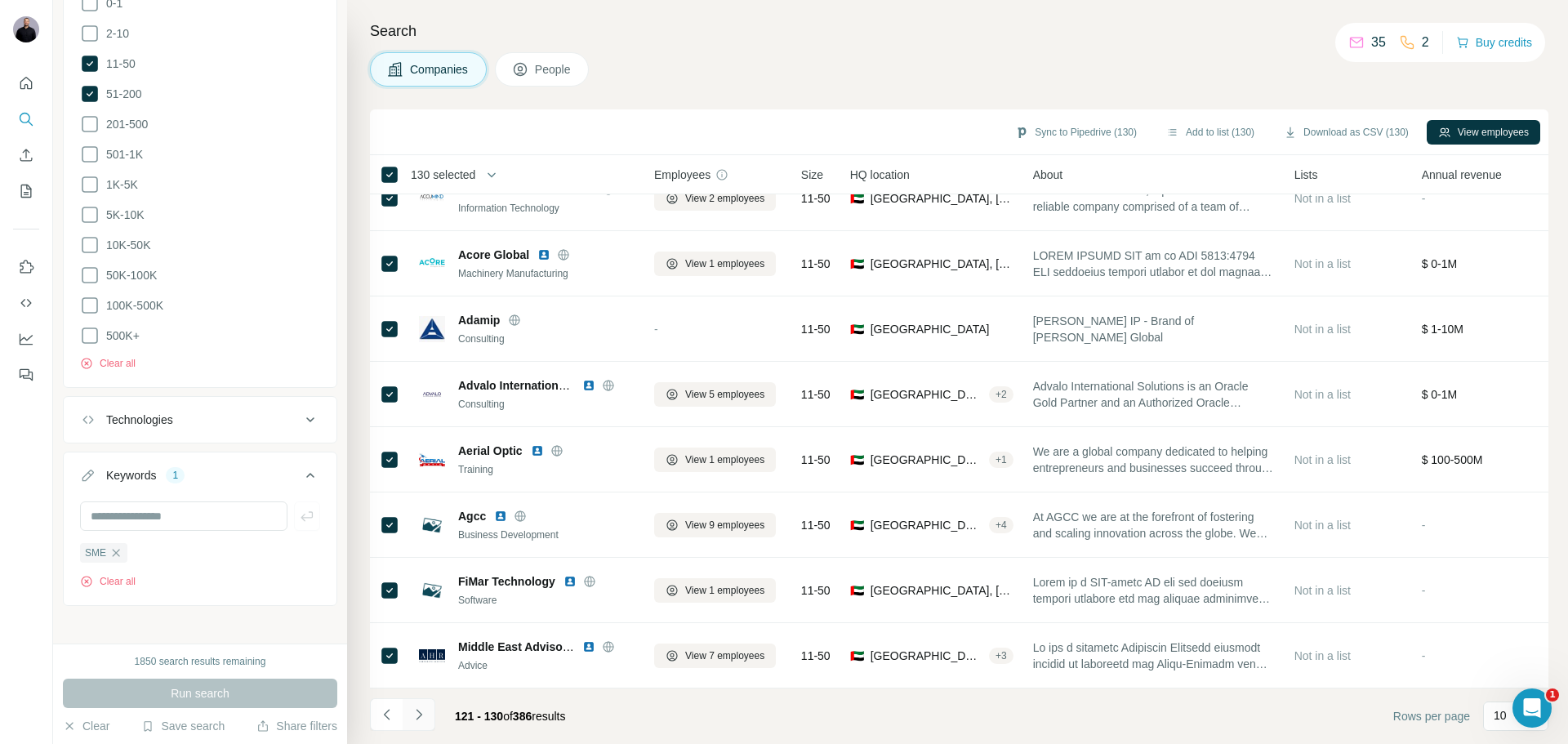
click at [418, 710] on icon "Navigate to next page" at bounding box center [418, 714] width 17 height 17
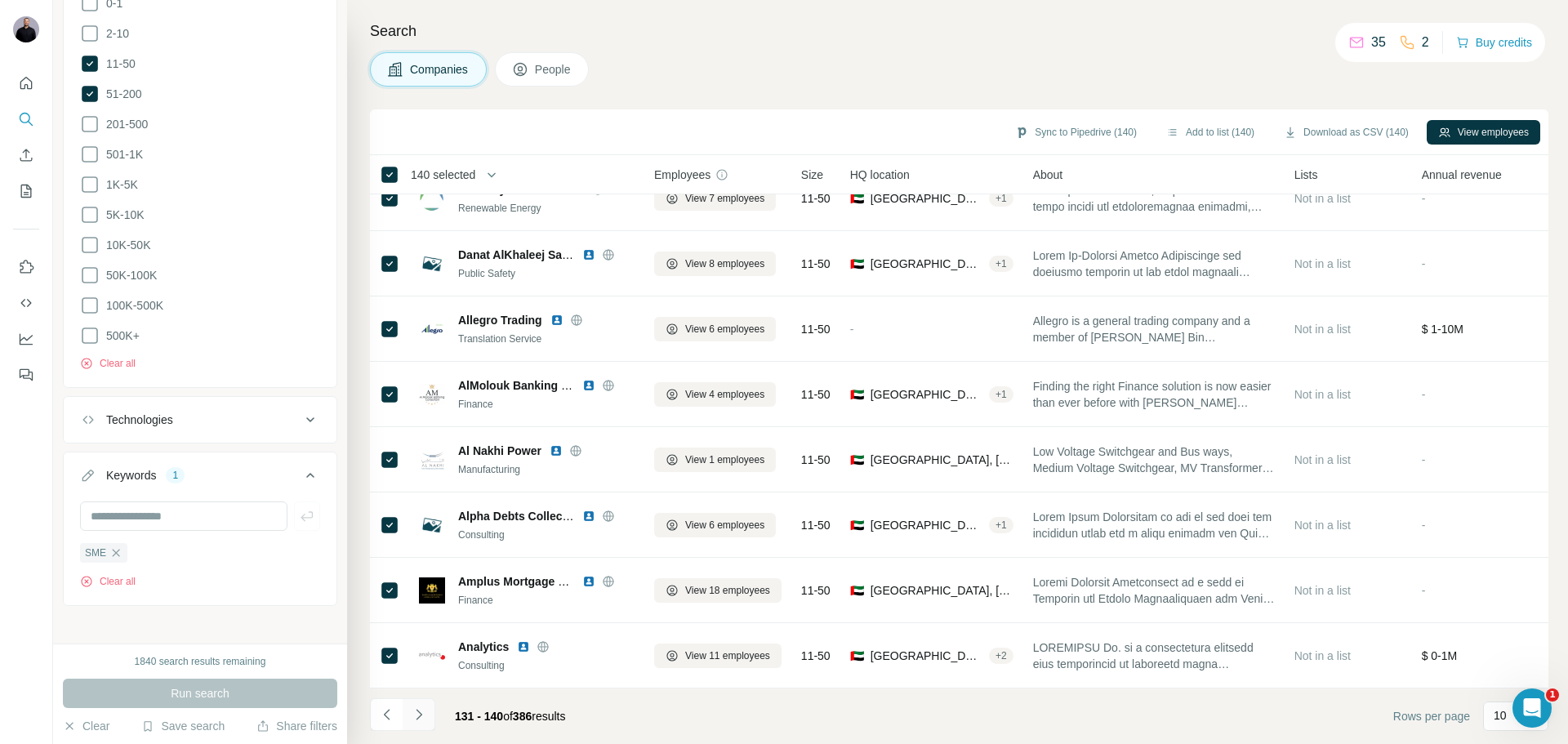
click at [422, 714] on icon "Navigate to next page" at bounding box center [418, 714] width 17 height 17
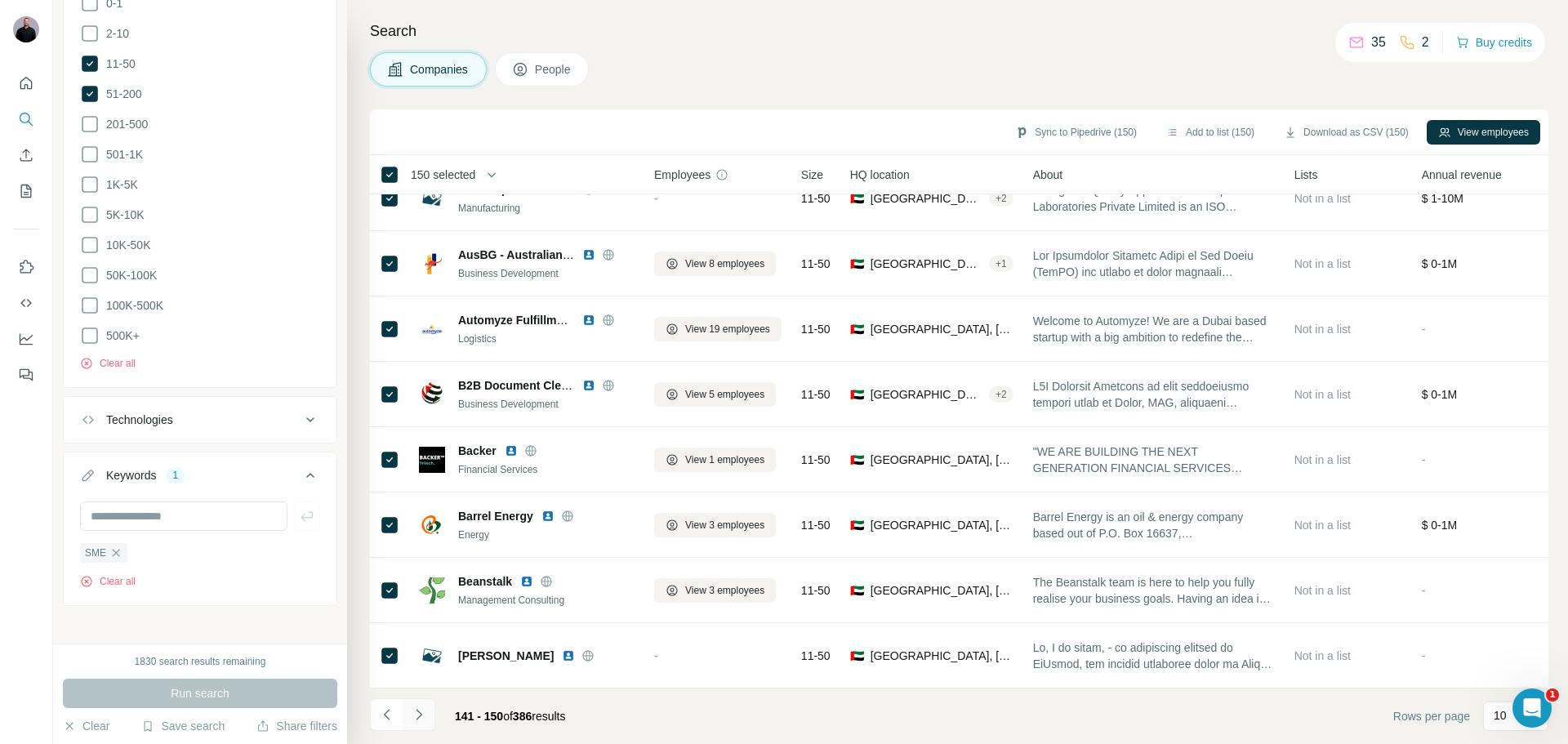
click at [417, 719] on icon "Navigate to next page" at bounding box center [418, 714] width 6 height 10
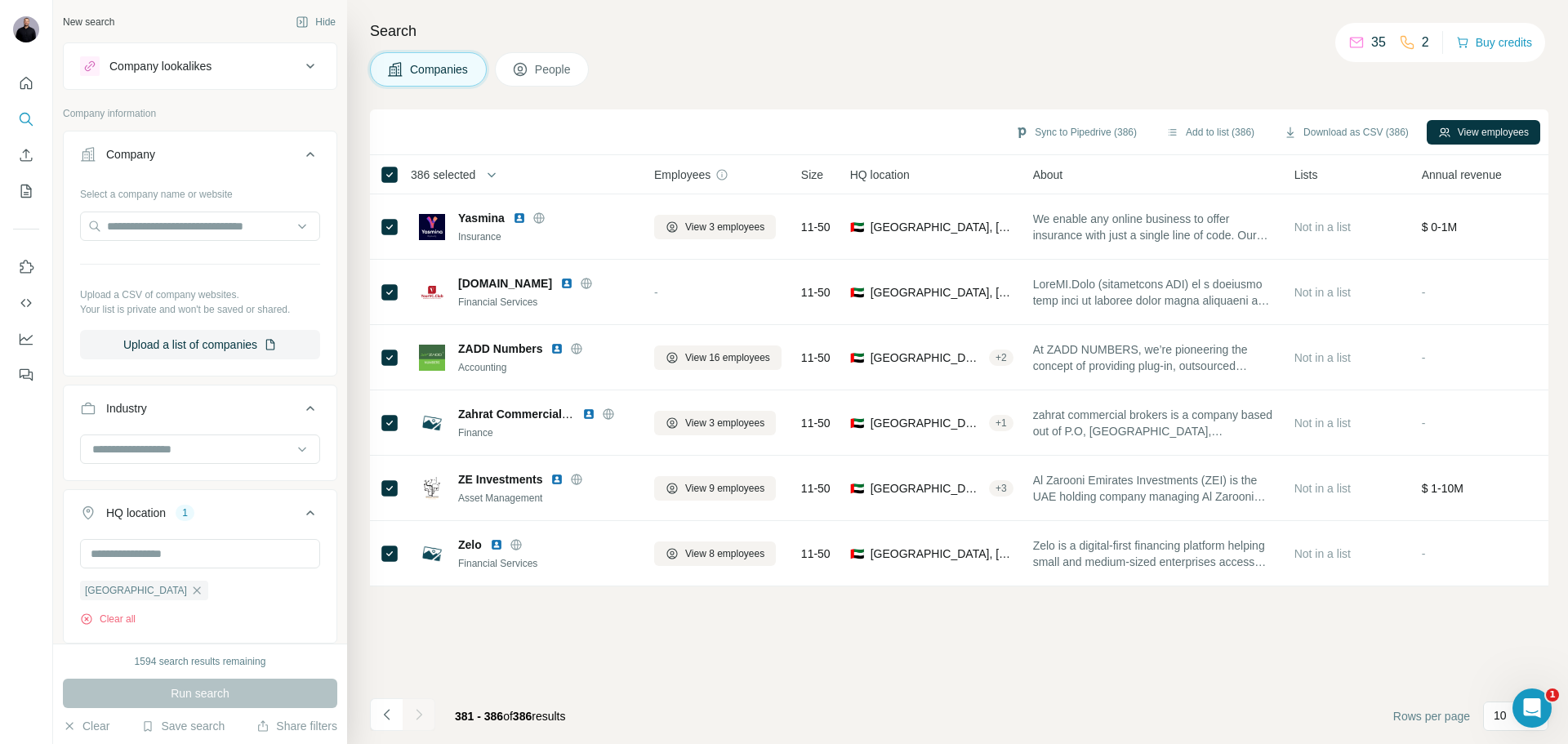
scroll to position [1227, 0]
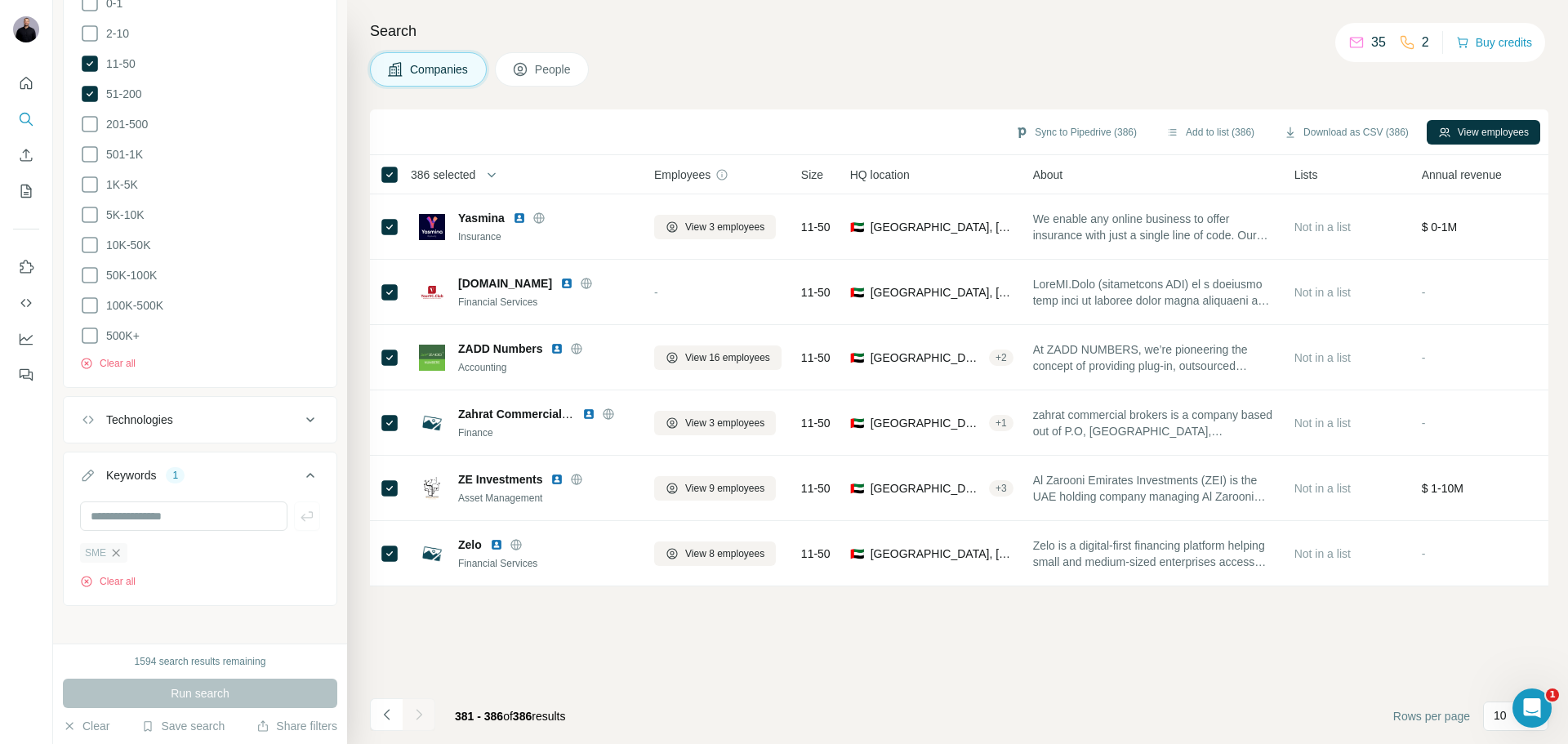
click at [117, 549] on icon "button" at bounding box center [117, 553] width 7 height 7
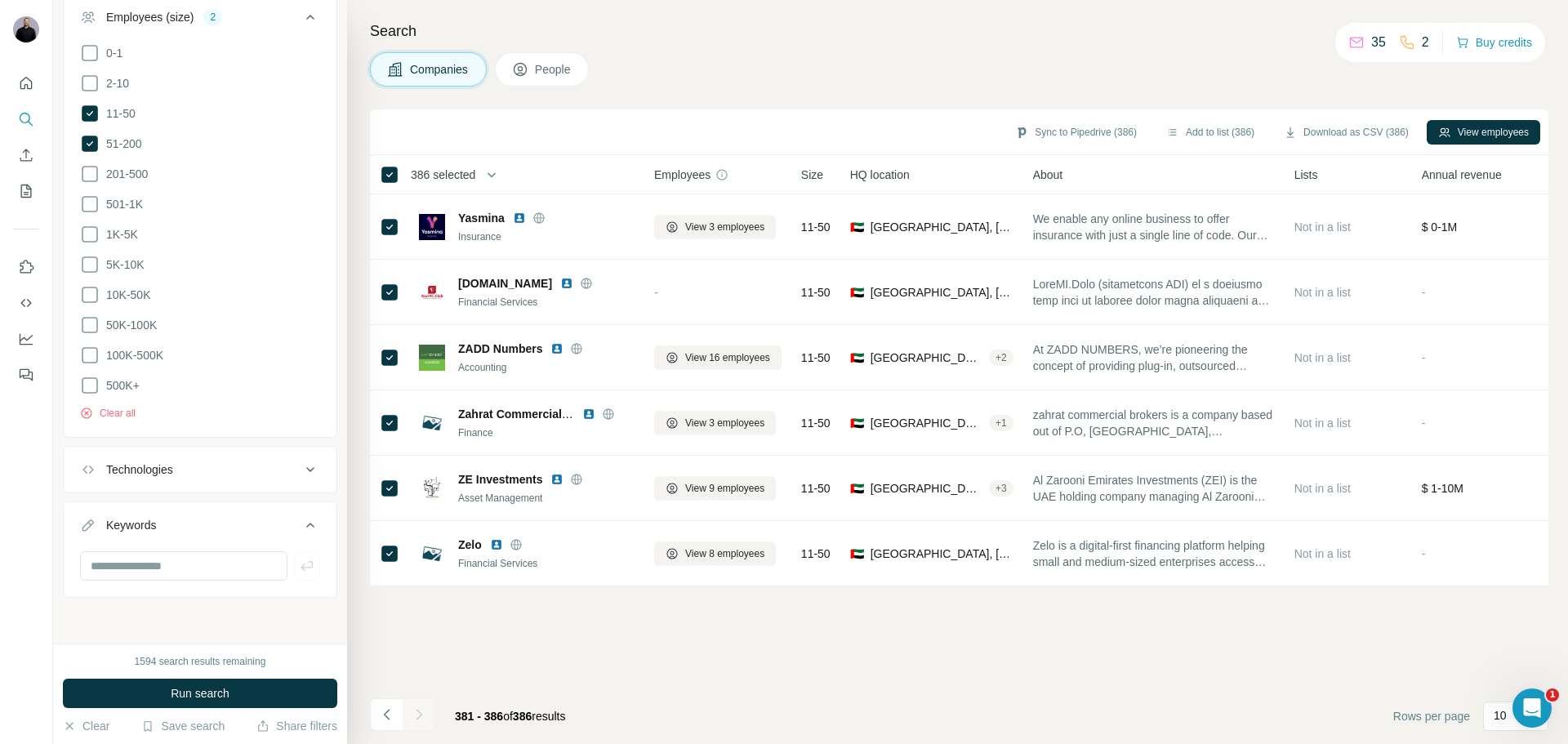
scroll to position [705, 0]
click at [122, 568] on input "text" at bounding box center [183, 575] width 208 height 30
type input "***"
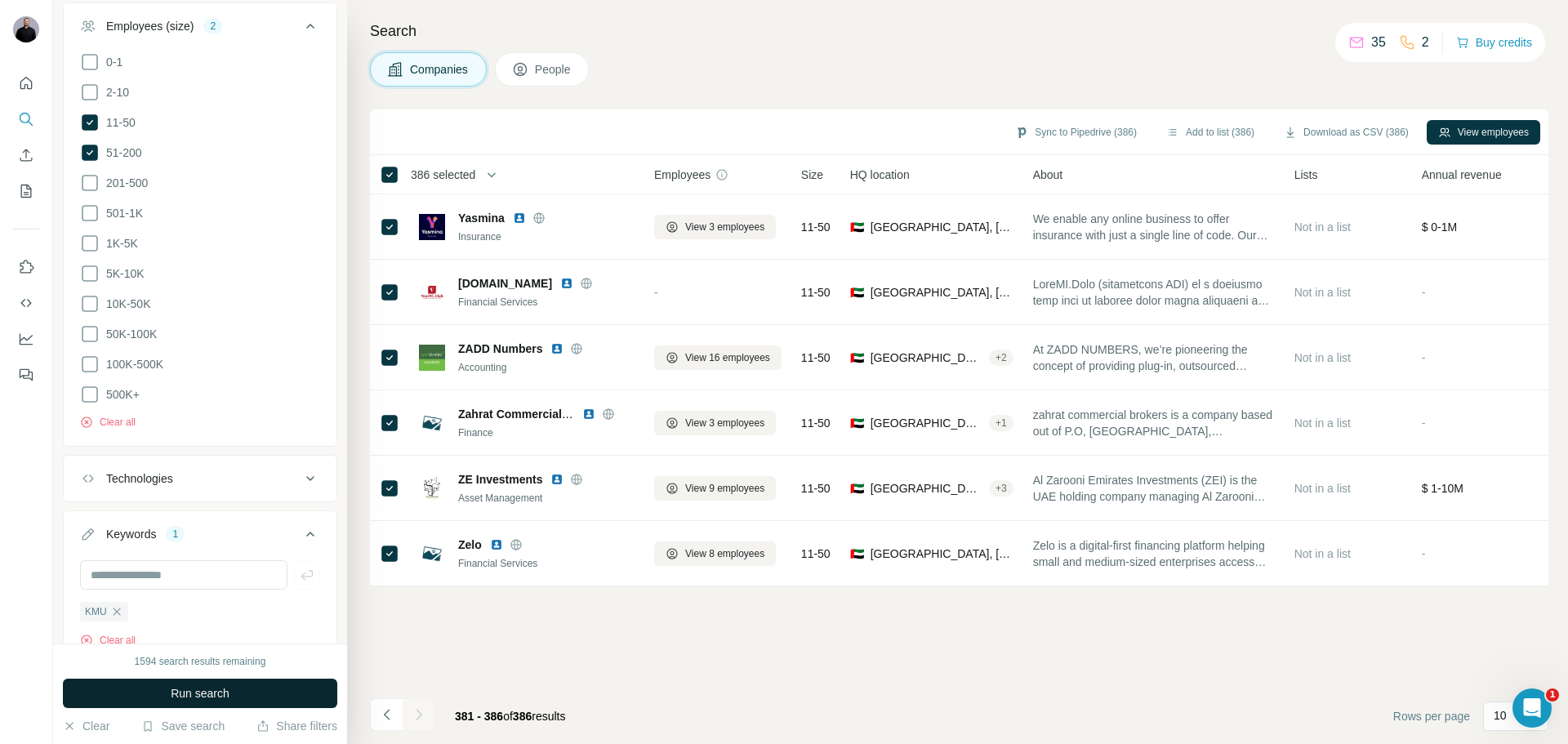
click at [233, 686] on button "Run search" at bounding box center [200, 694] width 275 height 30
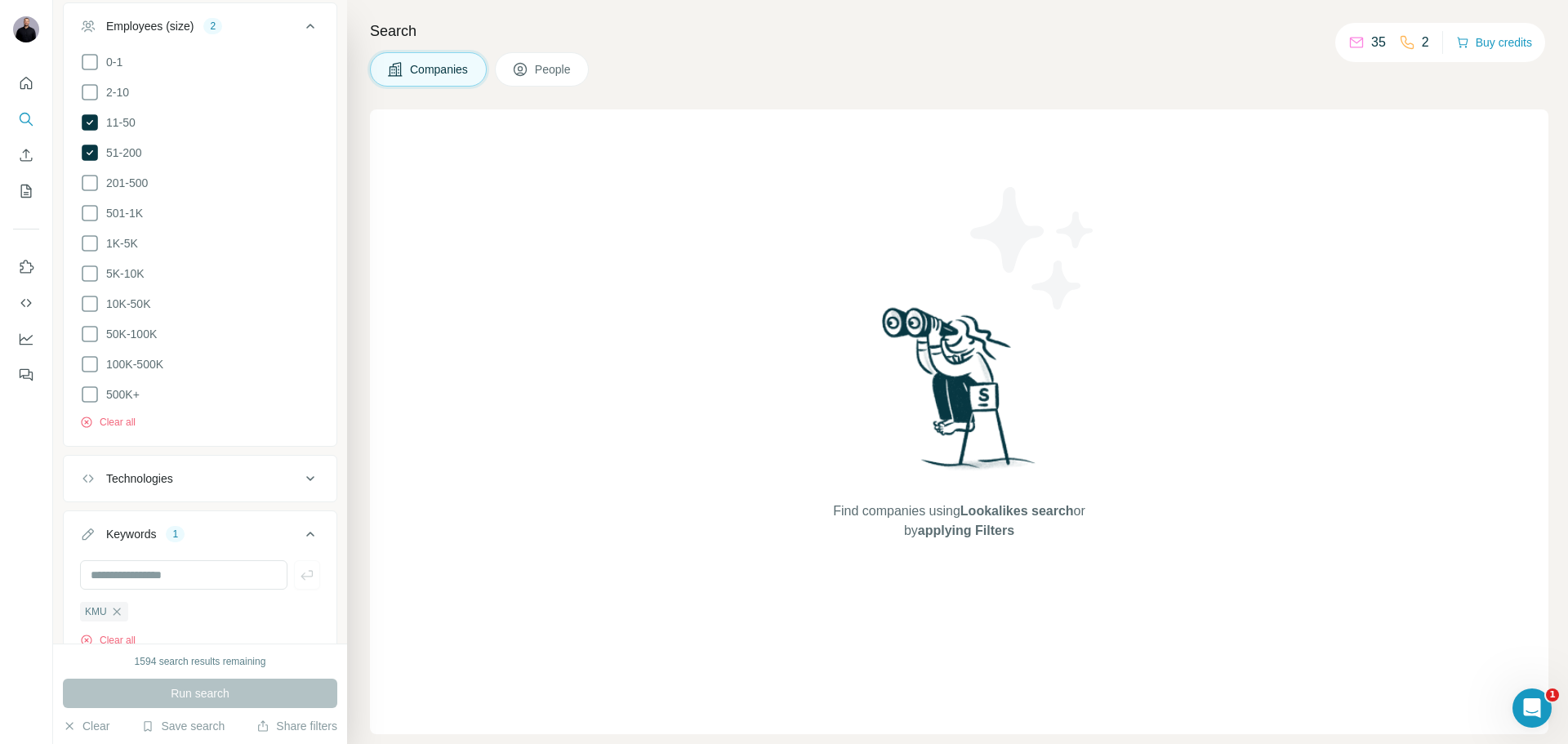
click at [117, 608] on icon "button" at bounding box center [117, 612] width 7 height 7
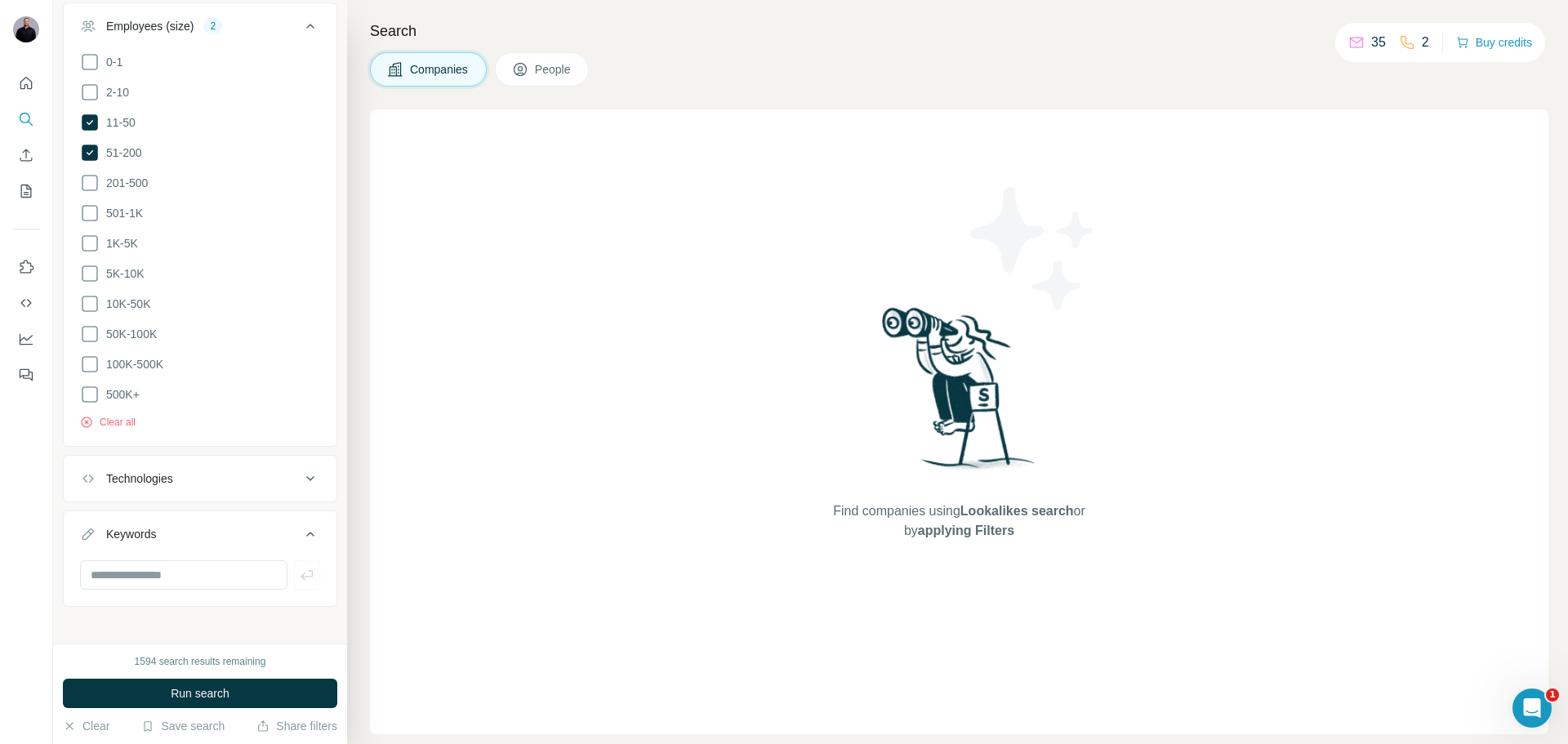
click at [114, 601] on div "New search Hide Company lookalikes Company information Company Select a company…" at bounding box center [200, 322] width 294 height 644
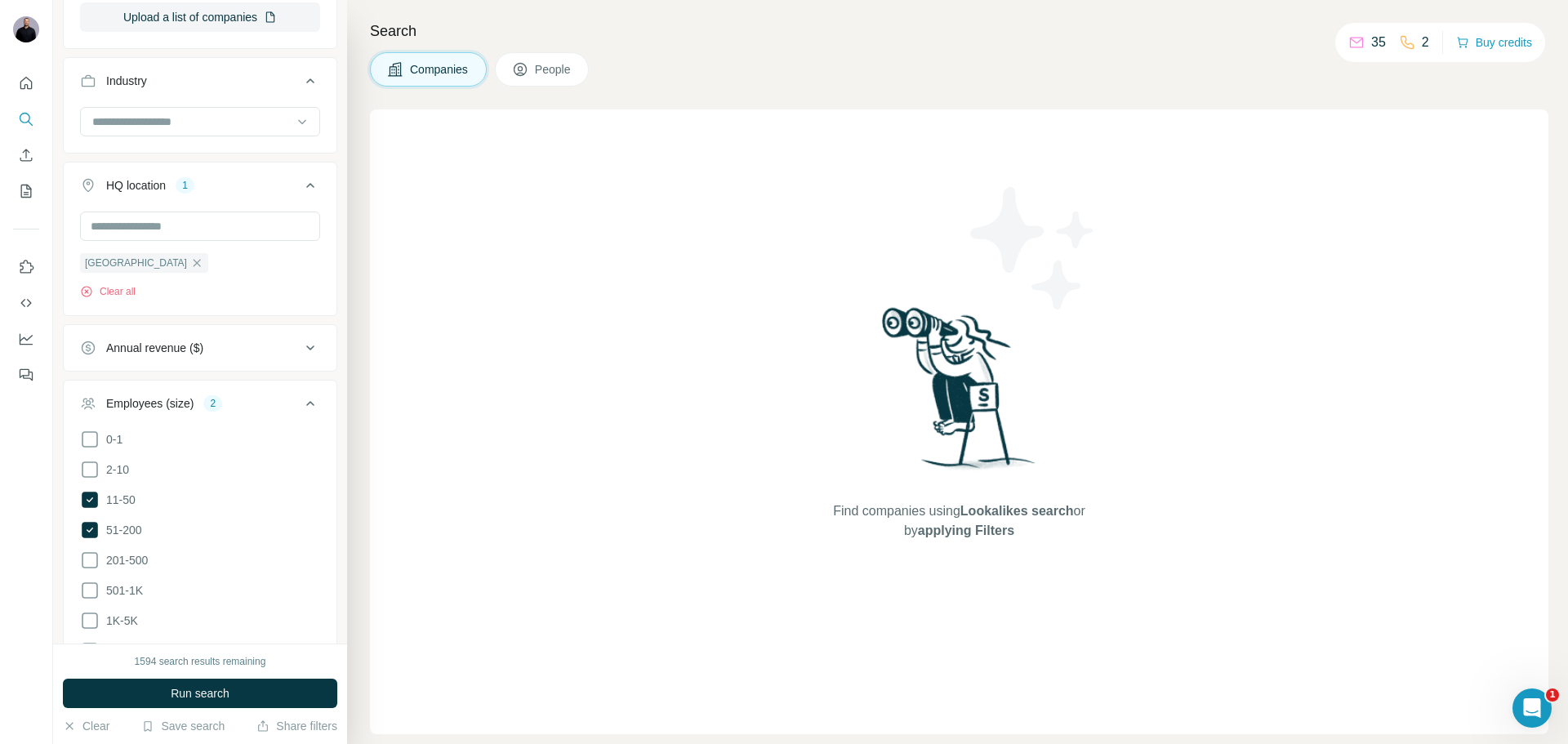
scroll to position [572, 0]
